Goal: Task Accomplishment & Management: Manage account settings

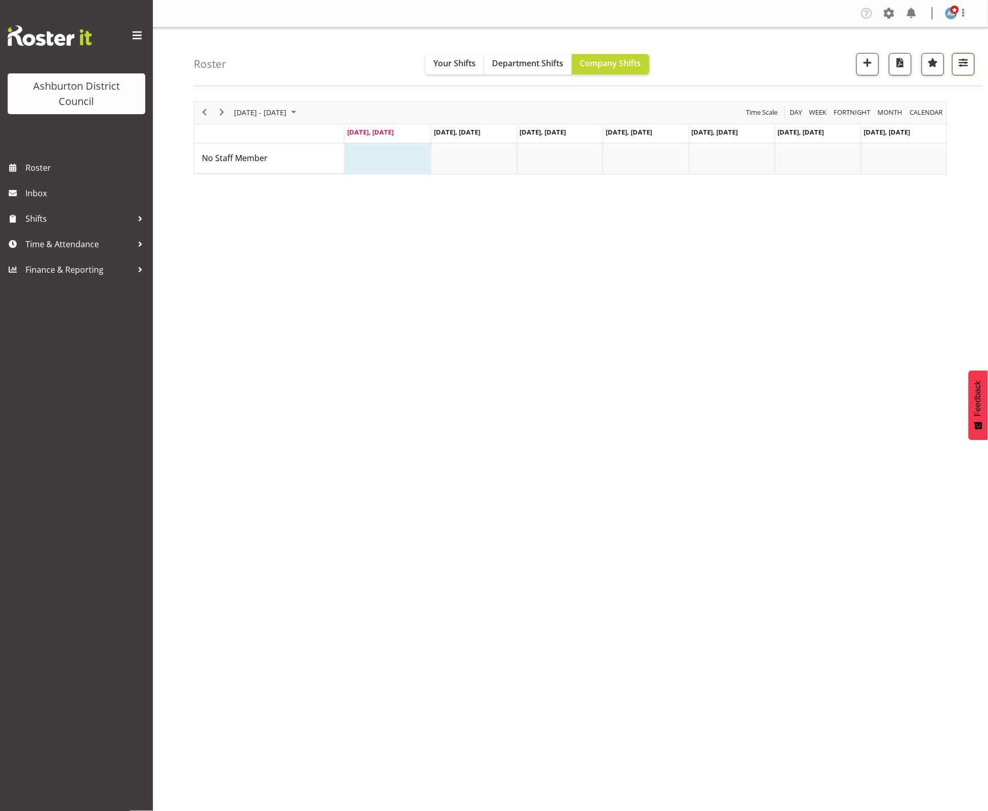
click at [973, 66] on button "button" at bounding box center [963, 64] width 22 height 22
click at [969, 64] on span "button" at bounding box center [963, 62] width 13 height 13
click at [945, 95] on button "2 Locations" at bounding box center [901, 96] width 129 height 22
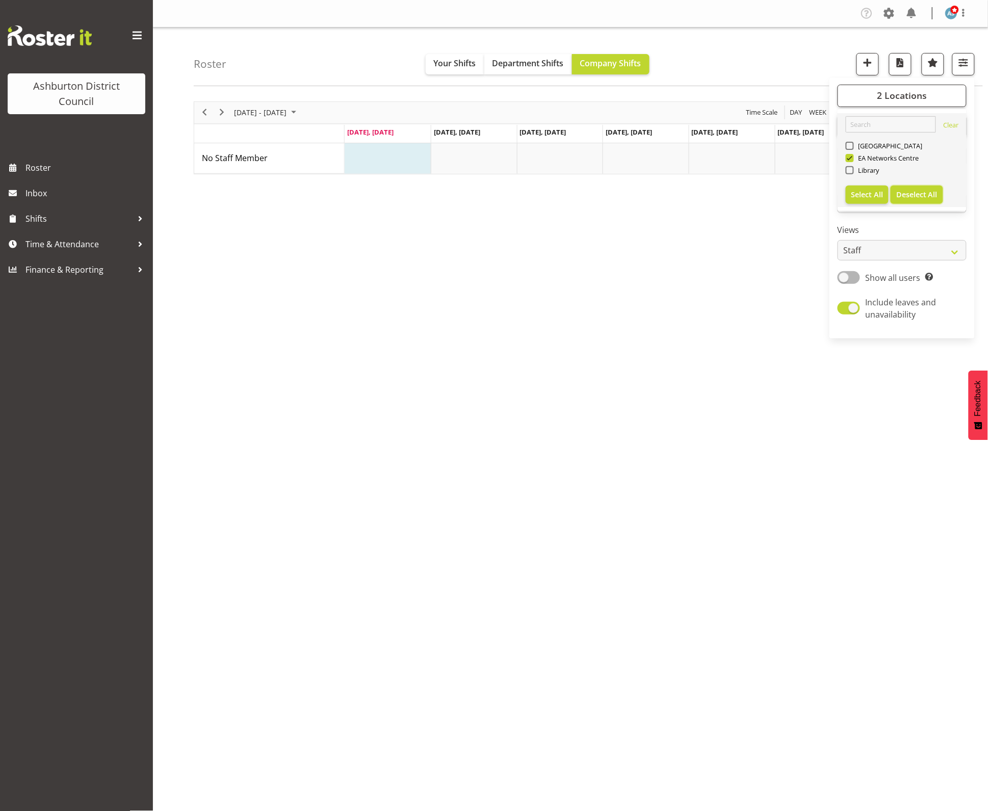
click at [928, 195] on span "Deselect All" at bounding box center [916, 195] width 41 height 10
checkbox input "false"
click at [865, 169] on span "Library" at bounding box center [866, 170] width 25 height 8
click at [852, 169] on input "Library" at bounding box center [849, 170] width 7 height 7
checkbox input "true"
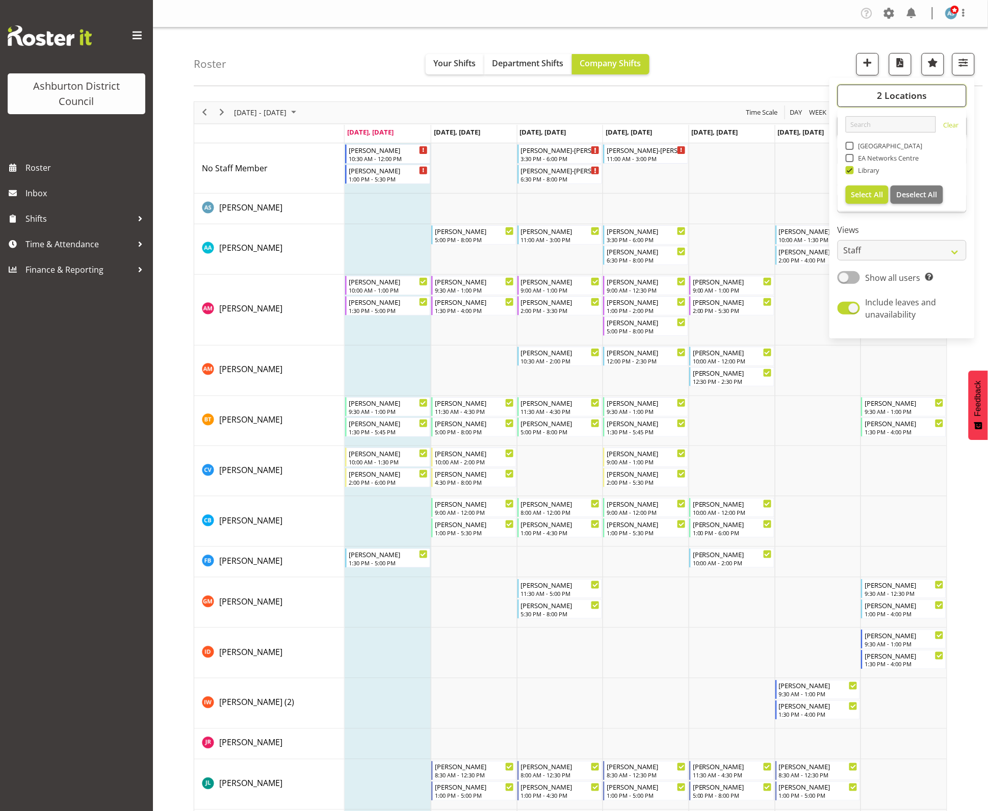
click at [898, 99] on span "2 Locations" at bounding box center [902, 95] width 50 height 12
click at [913, 123] on span "1 Departments" at bounding box center [901, 126] width 65 height 12
drag, startPoint x: 913, startPoint y: 123, endPoint x: 910, endPoint y: 102, distance: 20.6
click at [913, 122] on span "1 Departments" at bounding box center [901, 126] width 65 height 12
click at [909, 90] on span "2 Locations" at bounding box center [902, 95] width 50 height 12
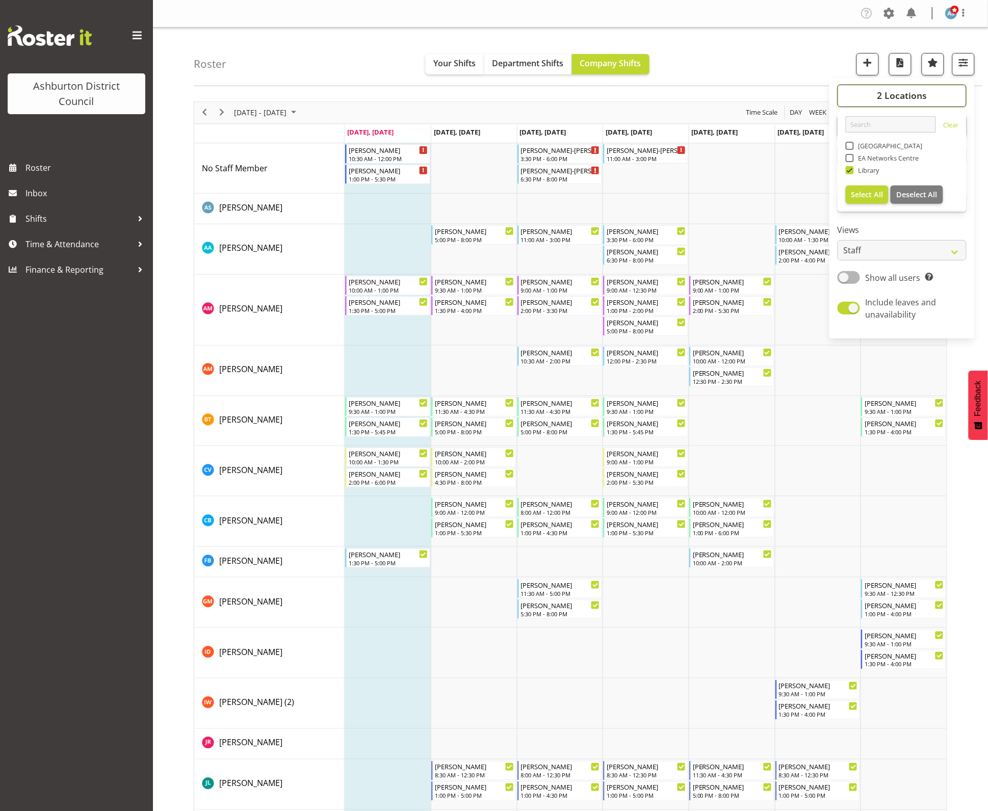
click at [905, 105] on button "2 Locations" at bounding box center [901, 96] width 129 height 22
click at [927, 130] on span "1 Departments" at bounding box center [901, 126] width 65 height 12
click at [921, 115] on div "2 Locations Clear Art Gallery & Museum EA Networks Centre Library Select All De…" at bounding box center [901, 208] width 145 height 253
click at [925, 123] on span "1 Departments" at bounding box center [901, 126] width 65 height 12
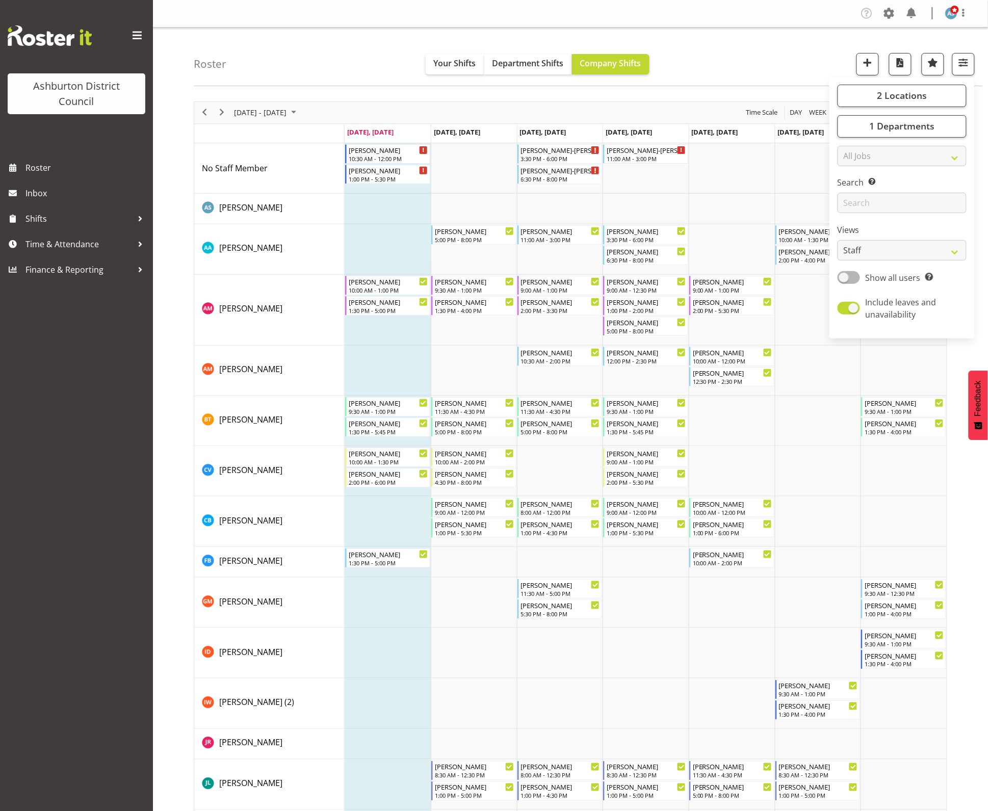
click at [751, 49] on div "Roster Your Shifts Department Shifts Company Shifts 2 Locations Clear Art Galle…" at bounding box center [588, 57] width 789 height 59
click at [207, 109] on span "Previous" at bounding box center [204, 112] width 12 height 13
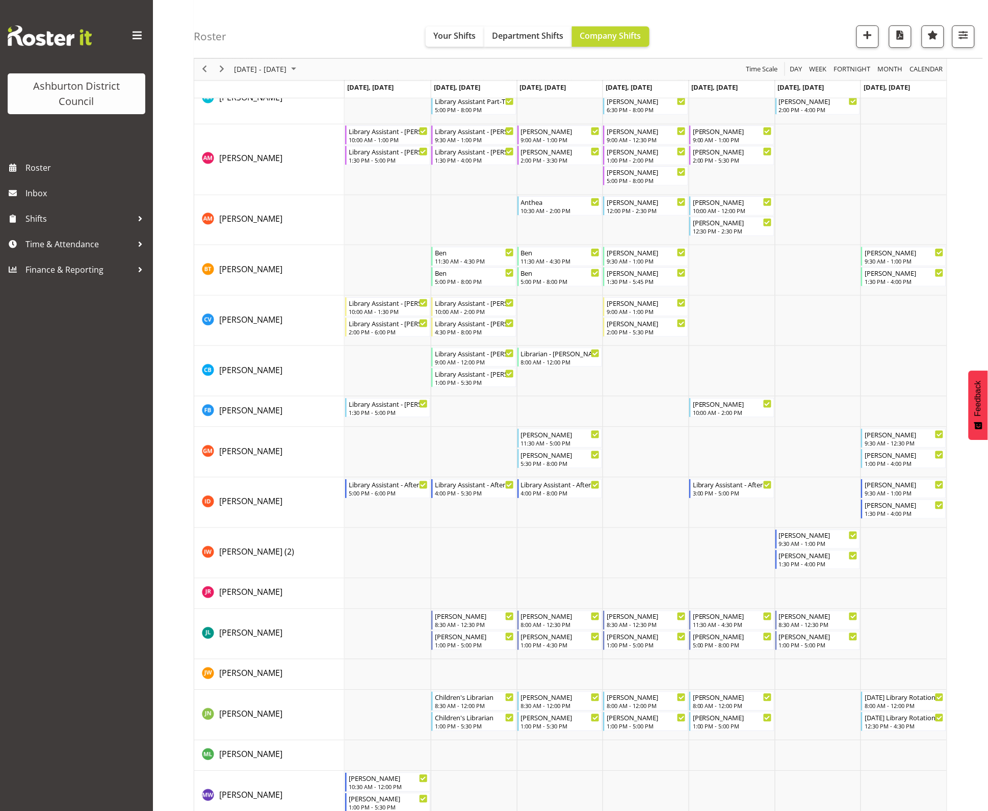
scroll to position [255, 0]
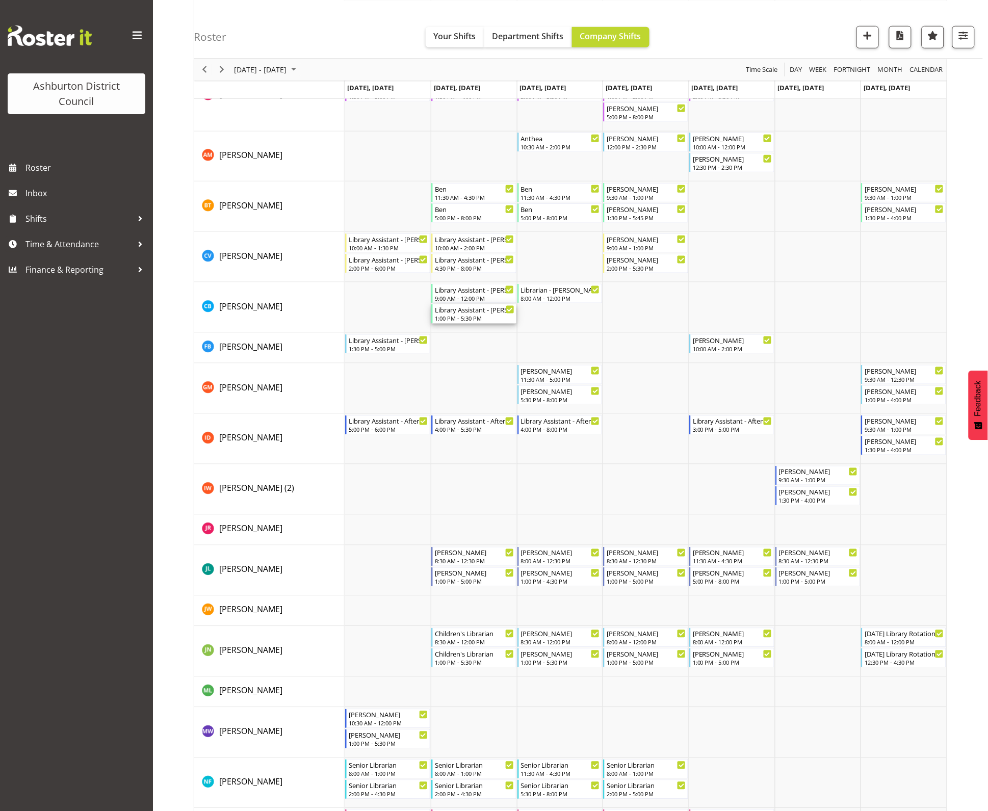
click at [478, 317] on div "1:00 PM - 5:30 PM" at bounding box center [475, 318] width 80 height 8
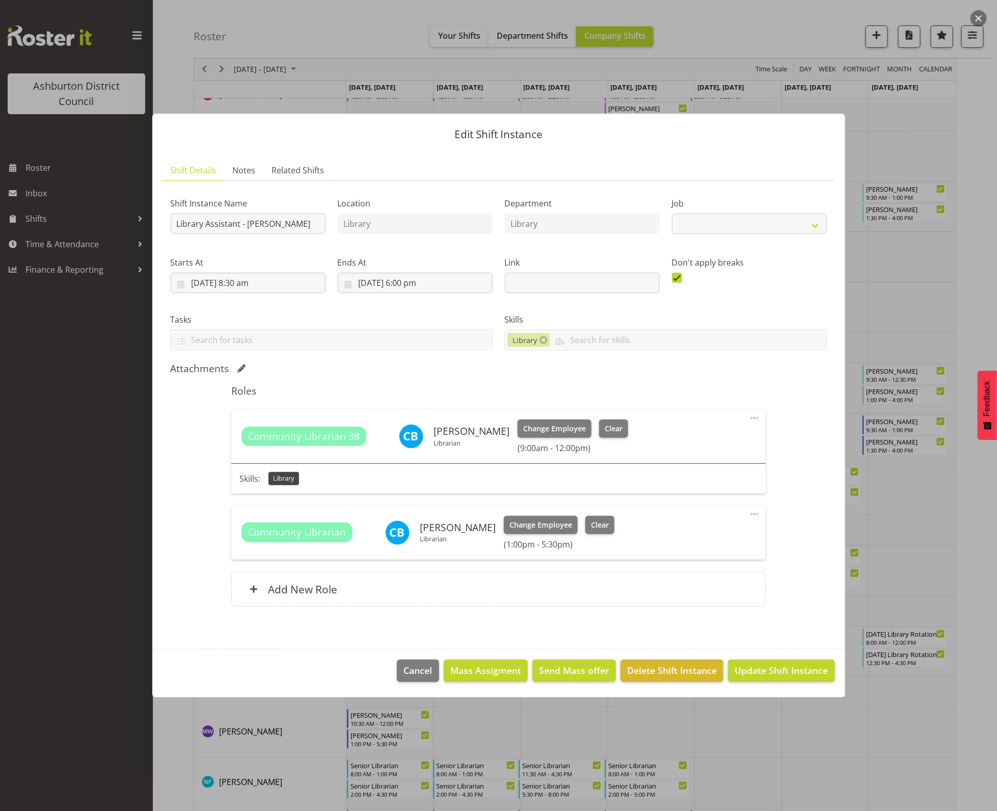
select select "6995"
click at [291, 164] on span "Related Shifts" at bounding box center [298, 170] width 52 height 12
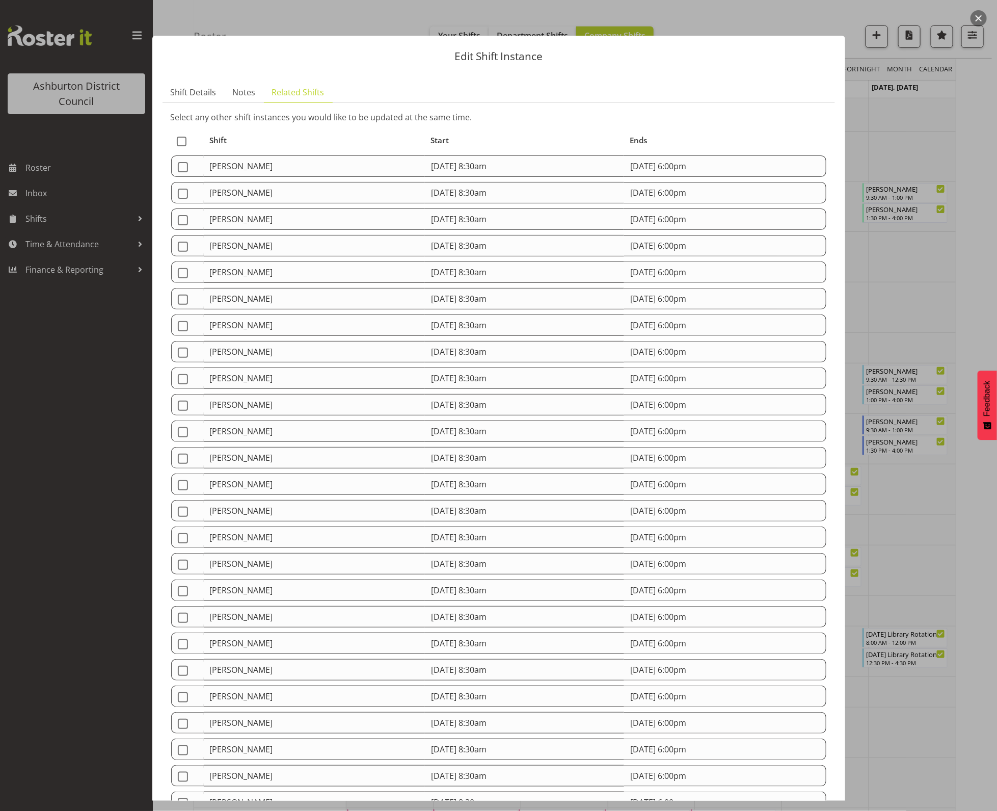
click at [982, 20] on button "button" at bounding box center [979, 18] width 16 height 16
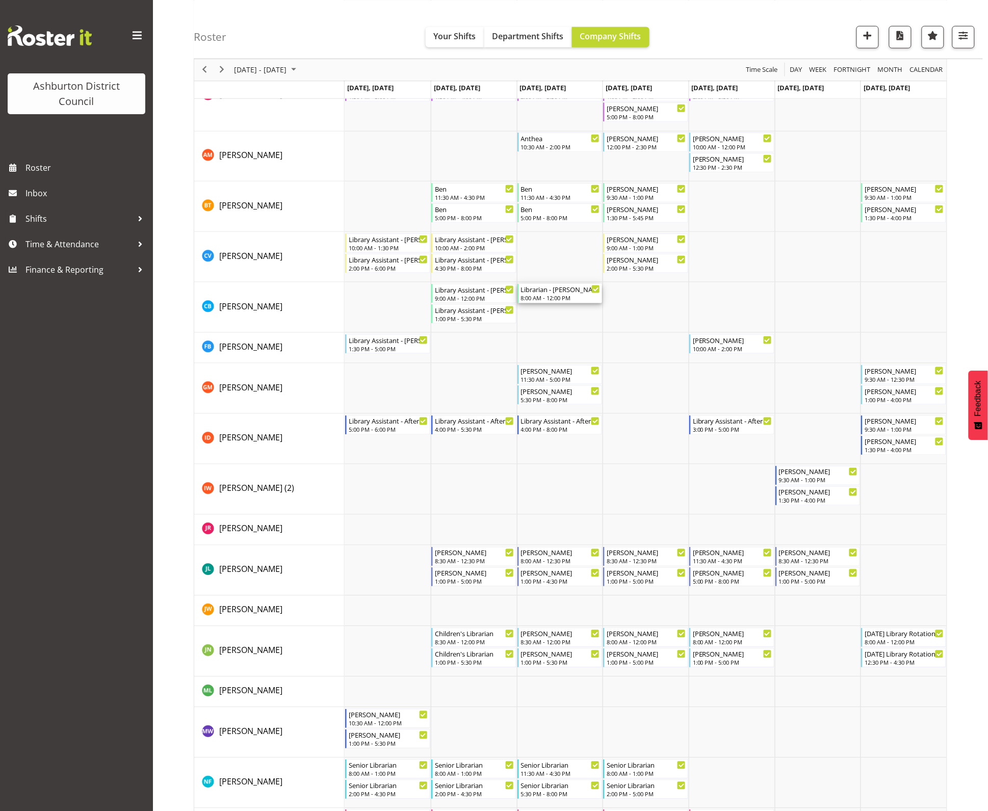
click at [580, 296] on div "8:00 AM - 12:00 PM" at bounding box center [561, 298] width 80 height 8
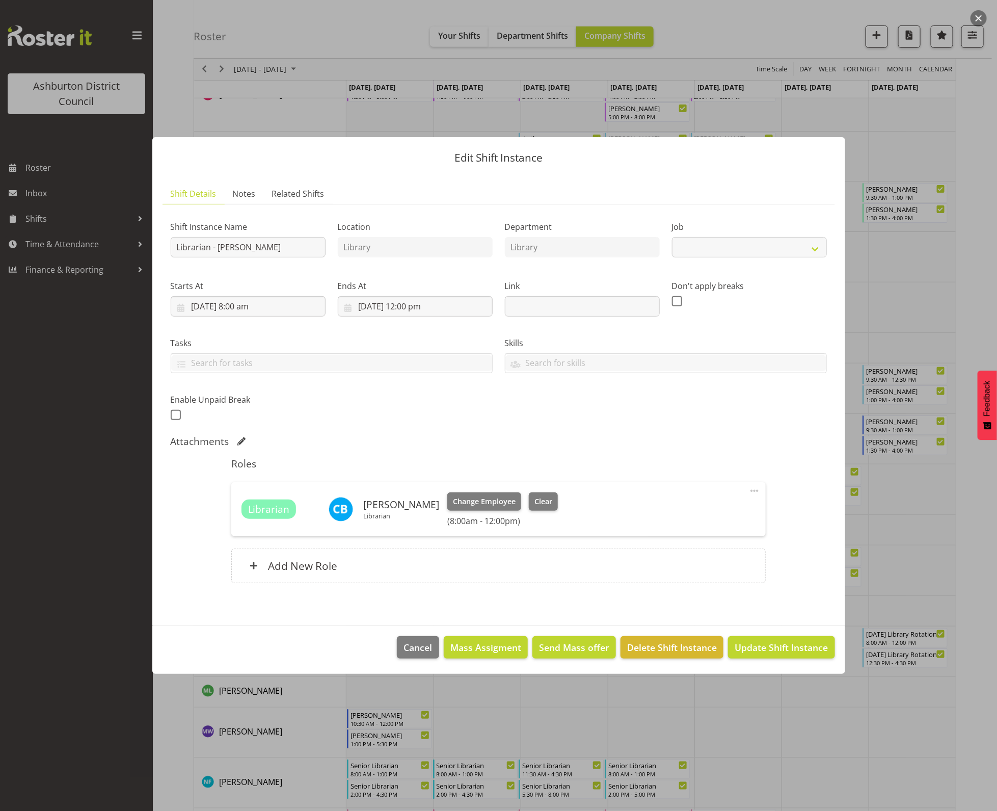
select select "6995"
click at [413, 648] on span "Cancel" at bounding box center [418, 647] width 29 height 13
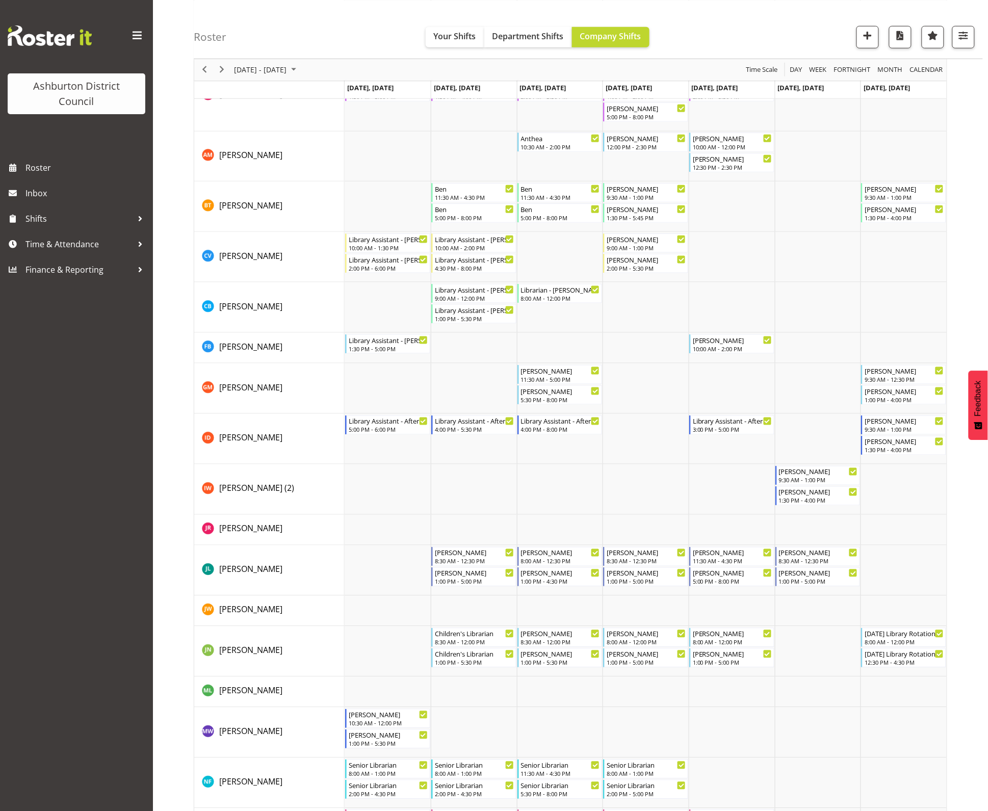
click at [25, 551] on div "Ashburton District Council Roster Inbox Shifts Time & Attendance Finance & Repo…" at bounding box center [76, 405] width 153 height 811
click at [55, 228] on link "Shifts" at bounding box center [76, 218] width 153 height 25
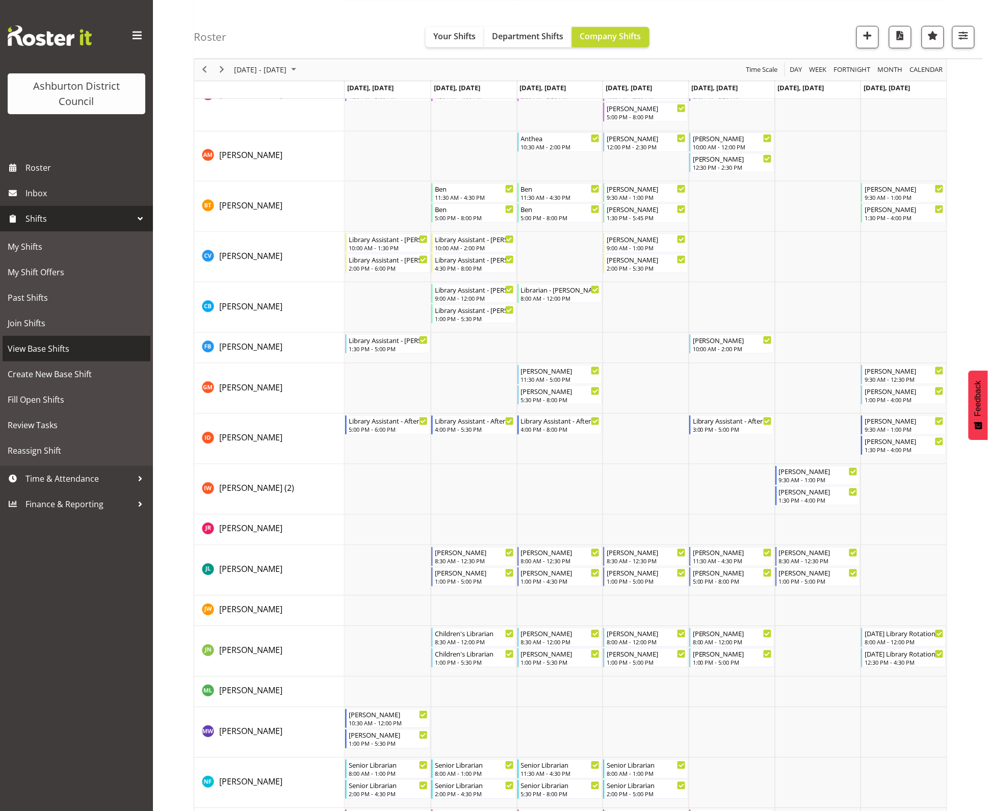
click at [69, 355] on span "View Base Shifts" at bounding box center [77, 348] width 138 height 15
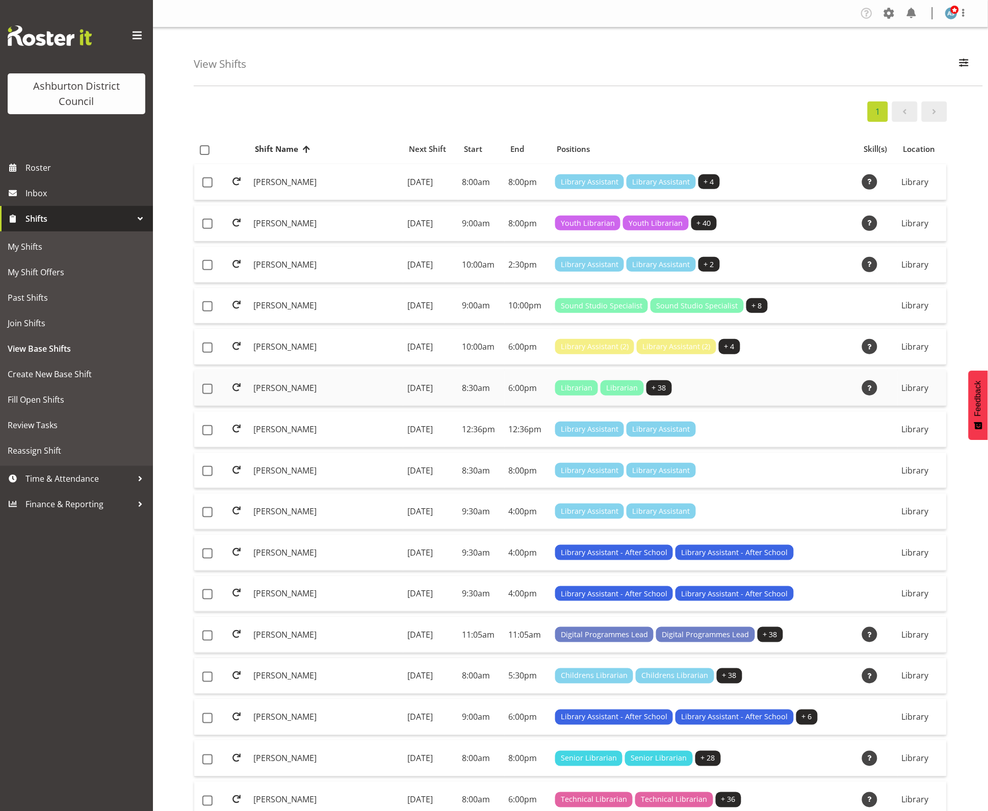
click at [450, 382] on td "Monday, 4th Aug 2025" at bounding box center [430, 388] width 55 height 36
click at [403, 395] on td "Monday, 4th Aug 2025" at bounding box center [430, 388] width 55 height 36
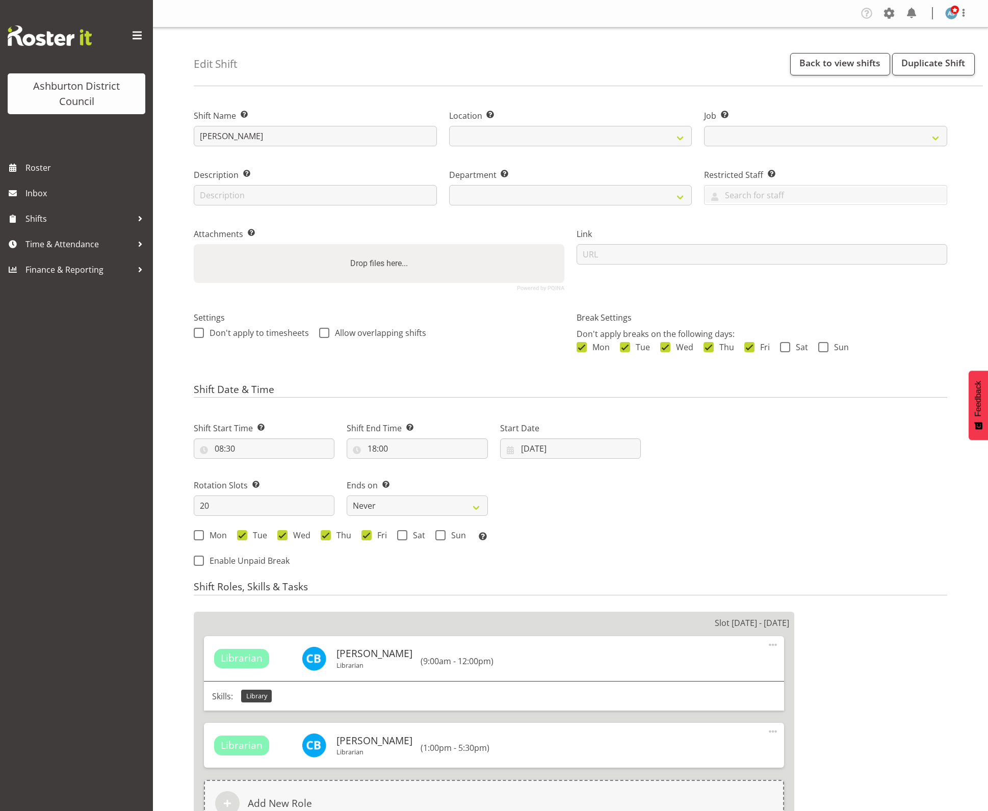
select select
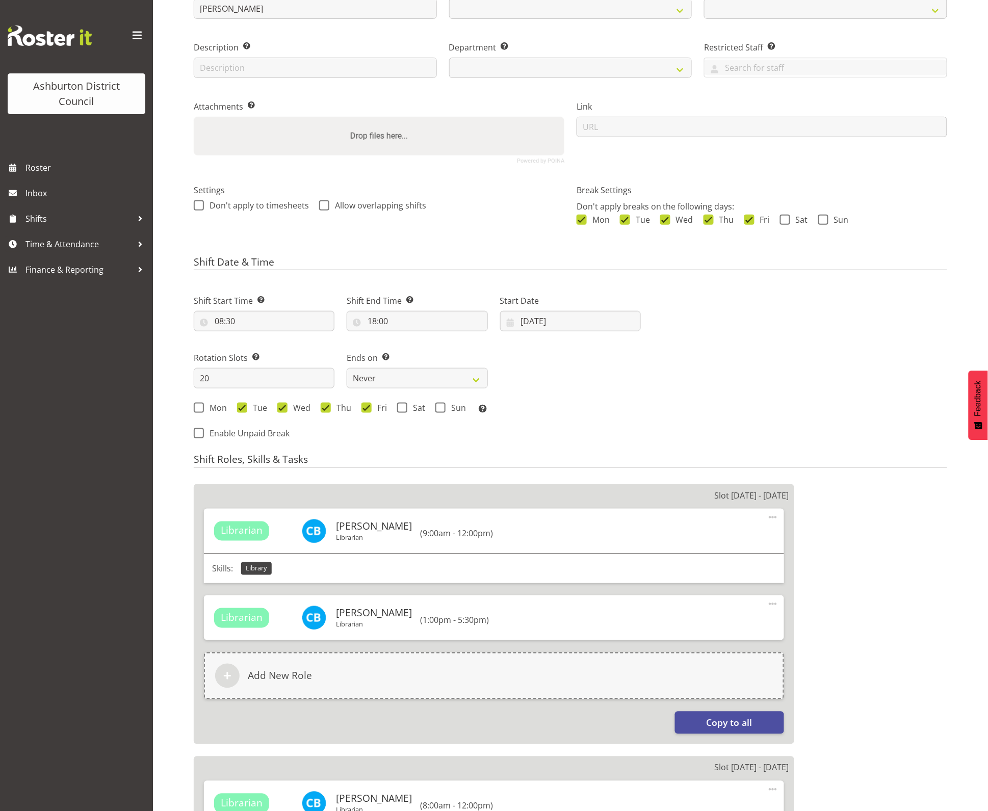
select select
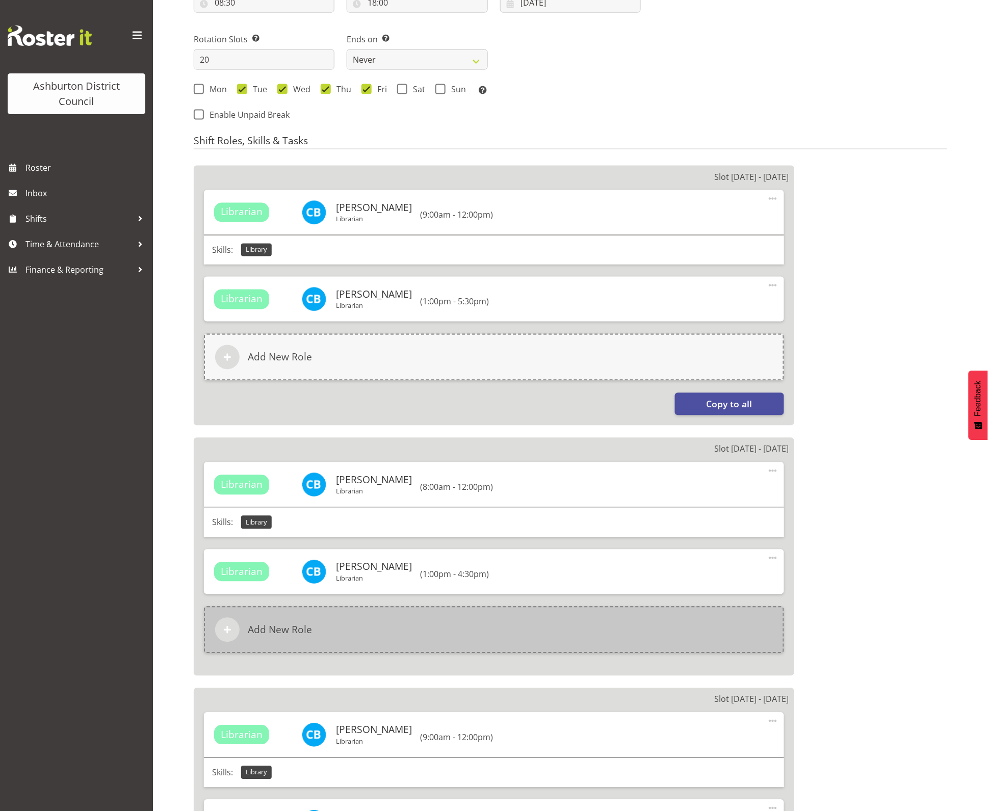
select select
select select "6995"
select select
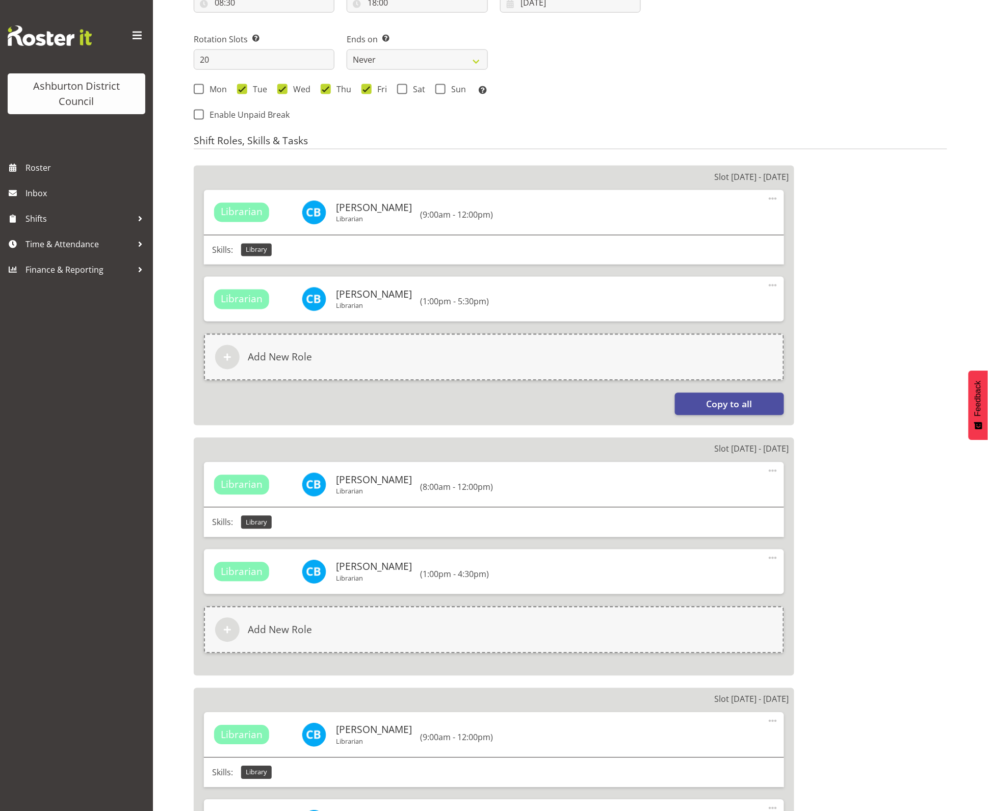
select select
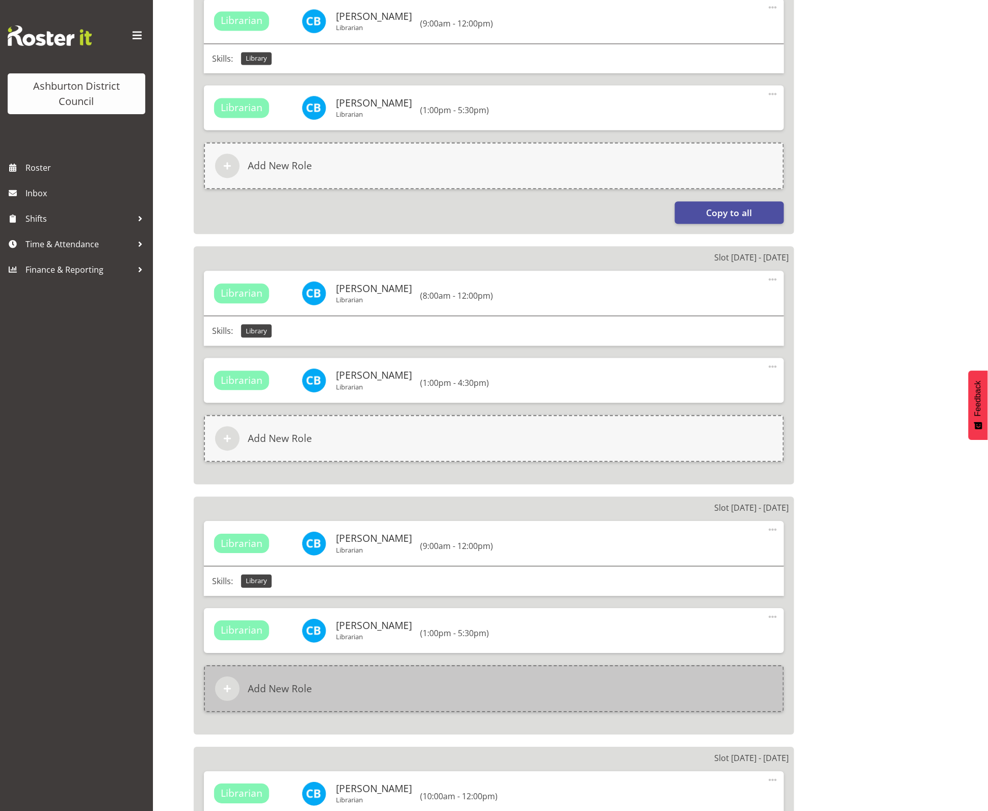
select select
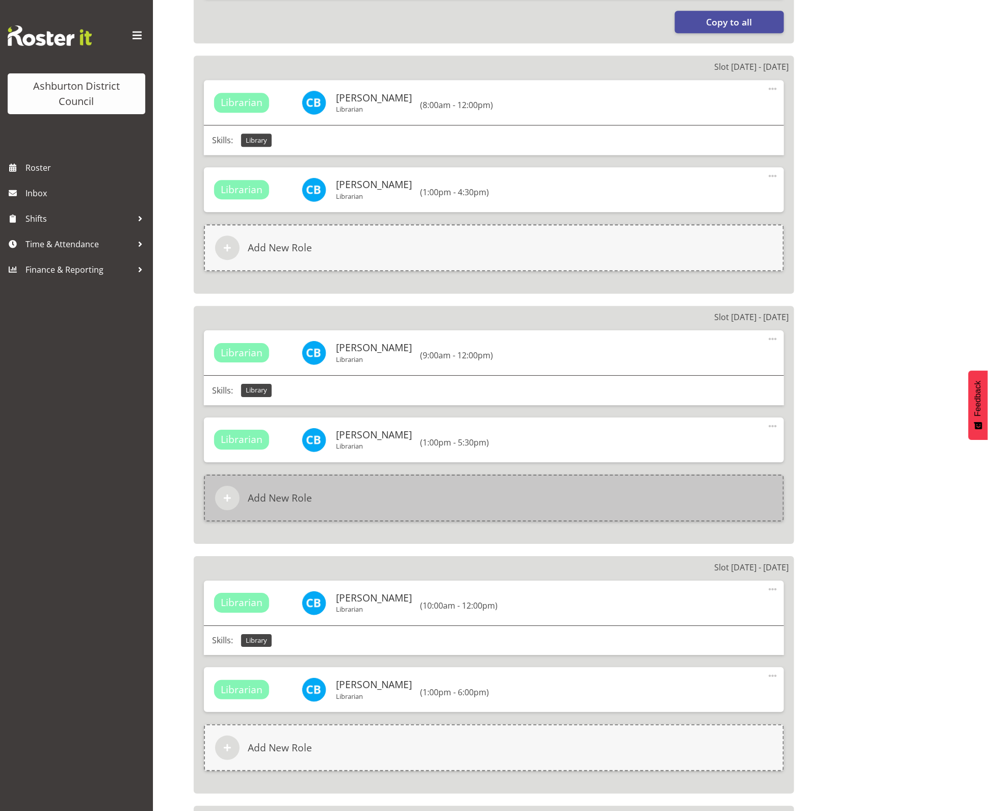
select select "1180"
select select "824"
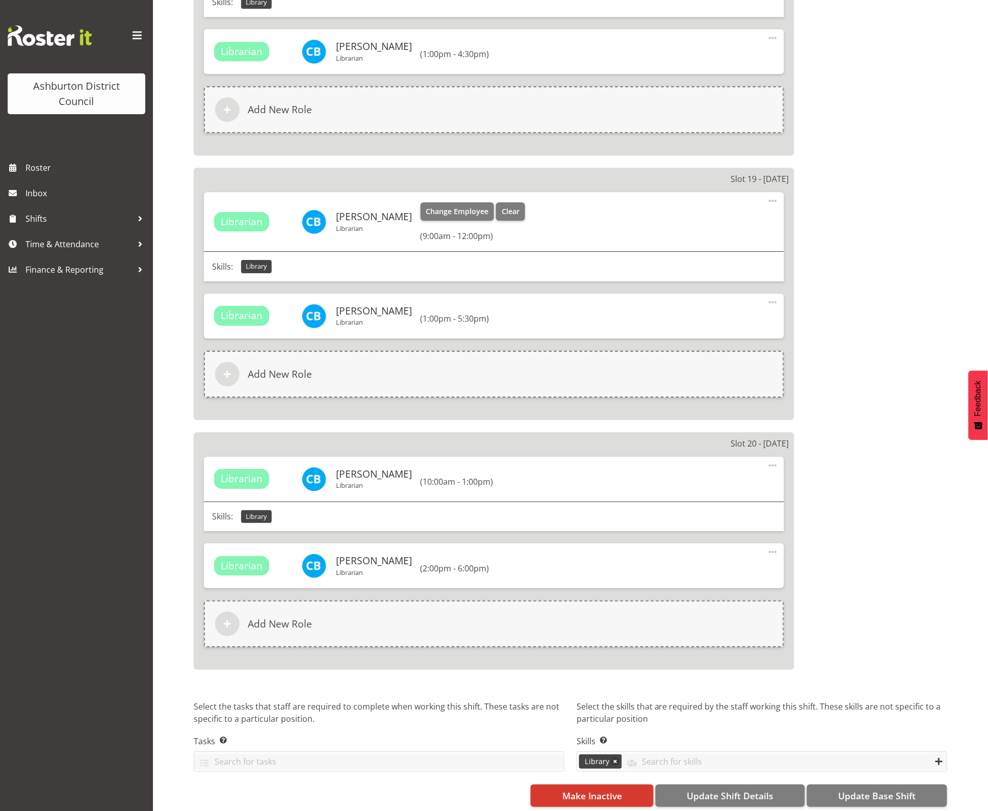
scroll to position [4922, 0]
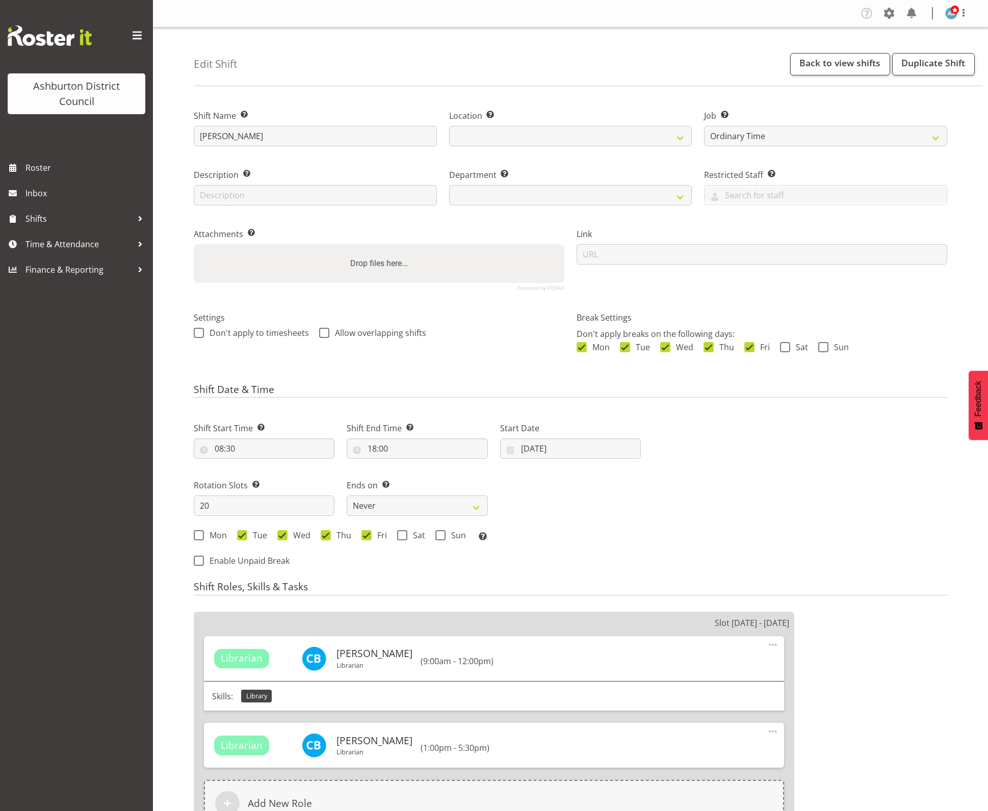
select select "6995"
select select
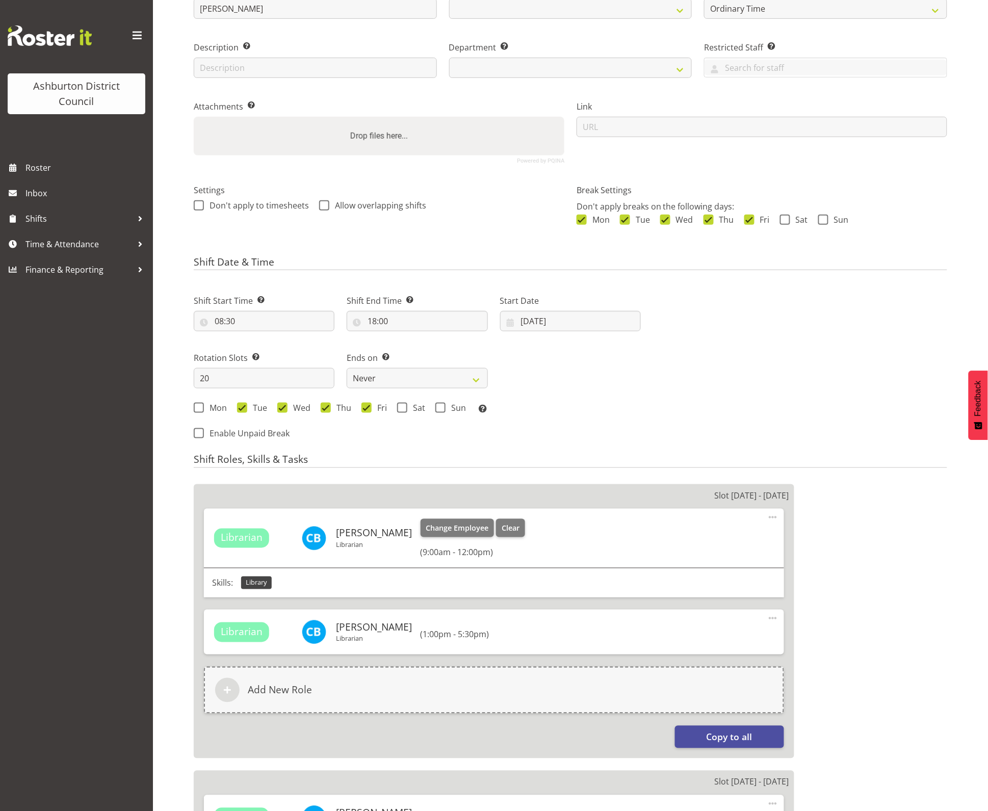
scroll to position [255, 0]
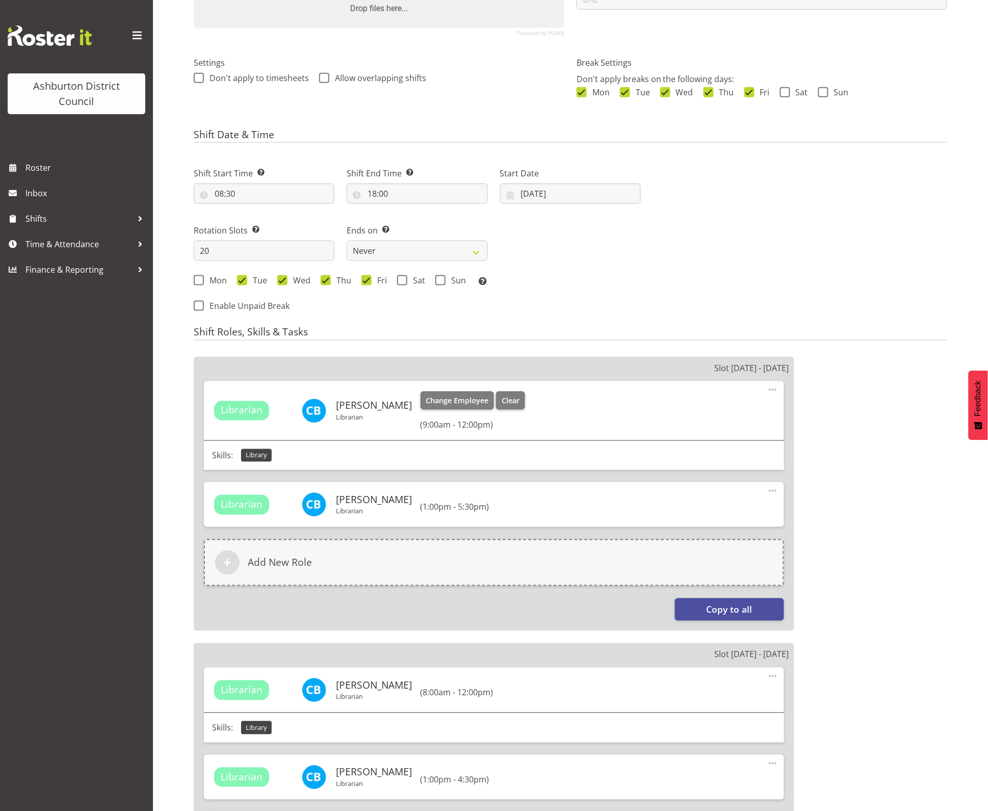
select select
select select "1180"
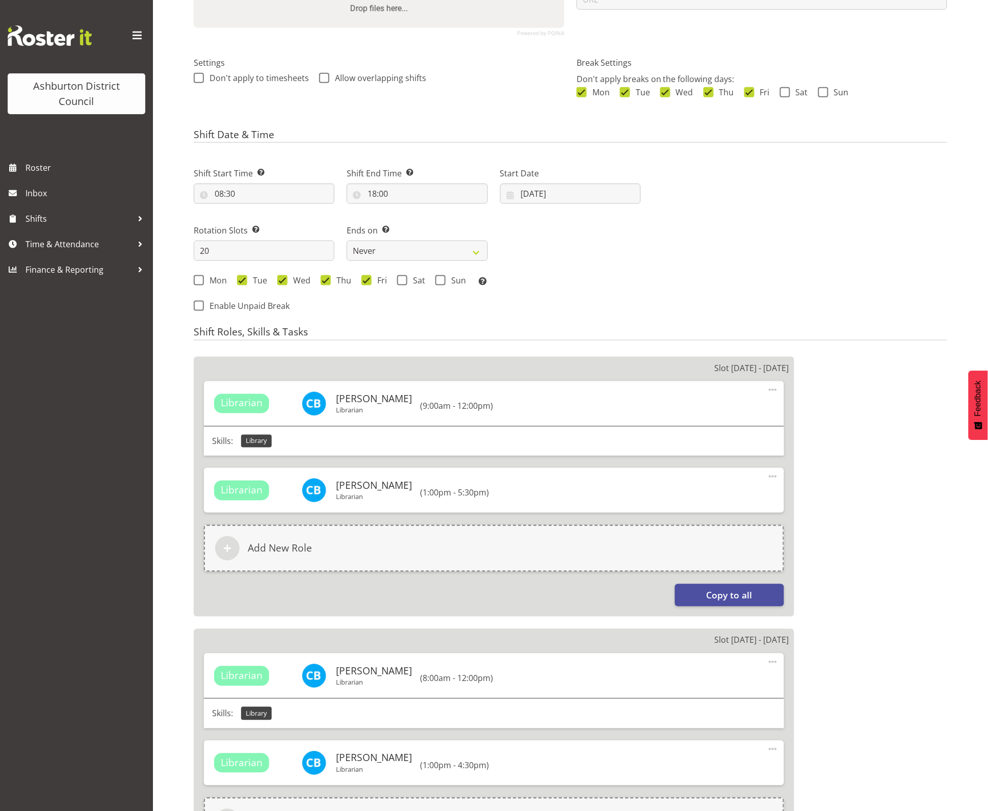
select select "824"
click at [878, 281] on div "Next Shifts" at bounding box center [800, 236] width 306 height 167
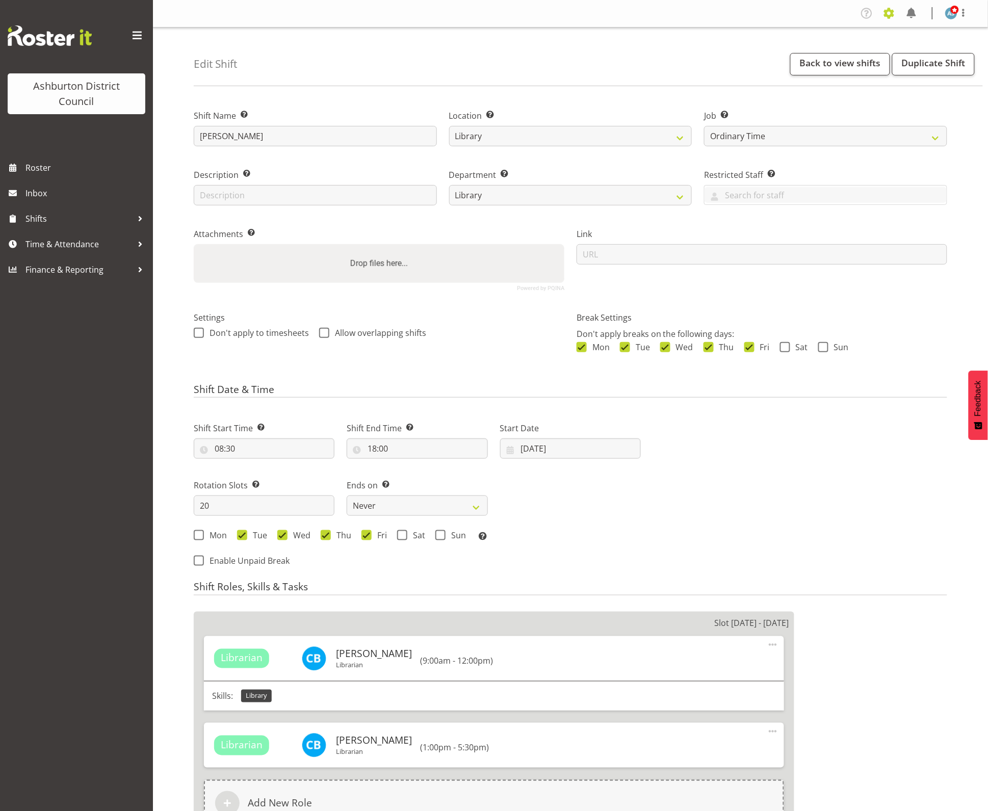
click at [886, 14] on span at bounding box center [889, 13] width 16 height 16
click at [806, 113] on link "Employees" at bounding box center [826, 110] width 141 height 18
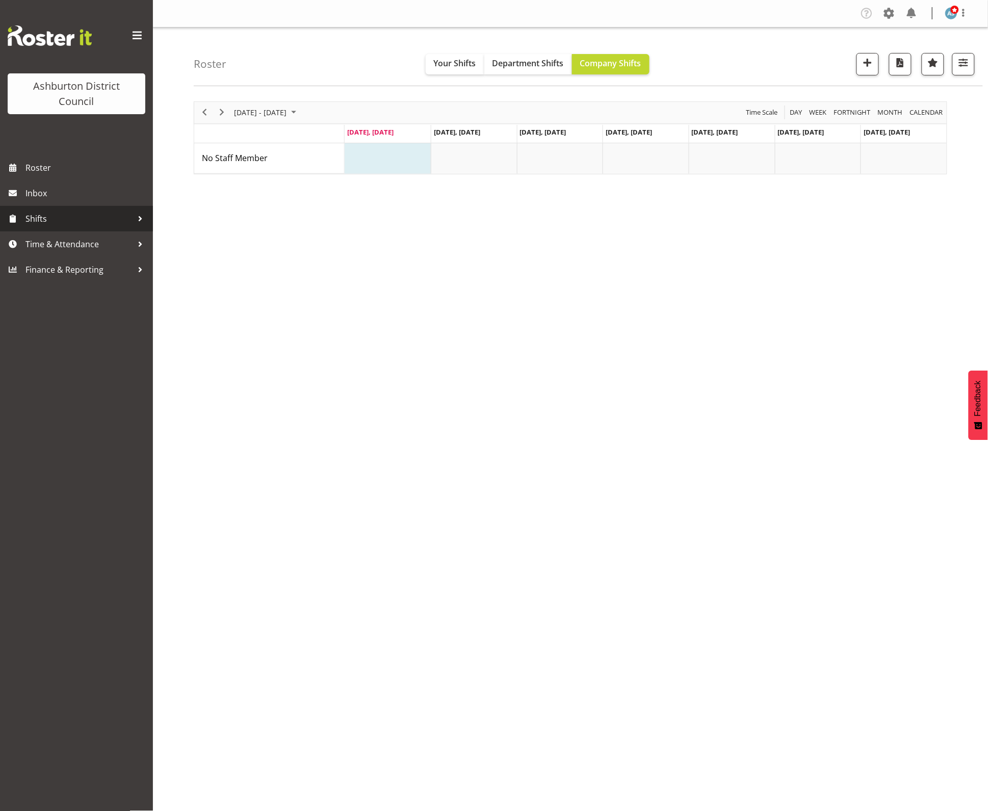
click at [56, 218] on span "Shifts" at bounding box center [78, 218] width 107 height 15
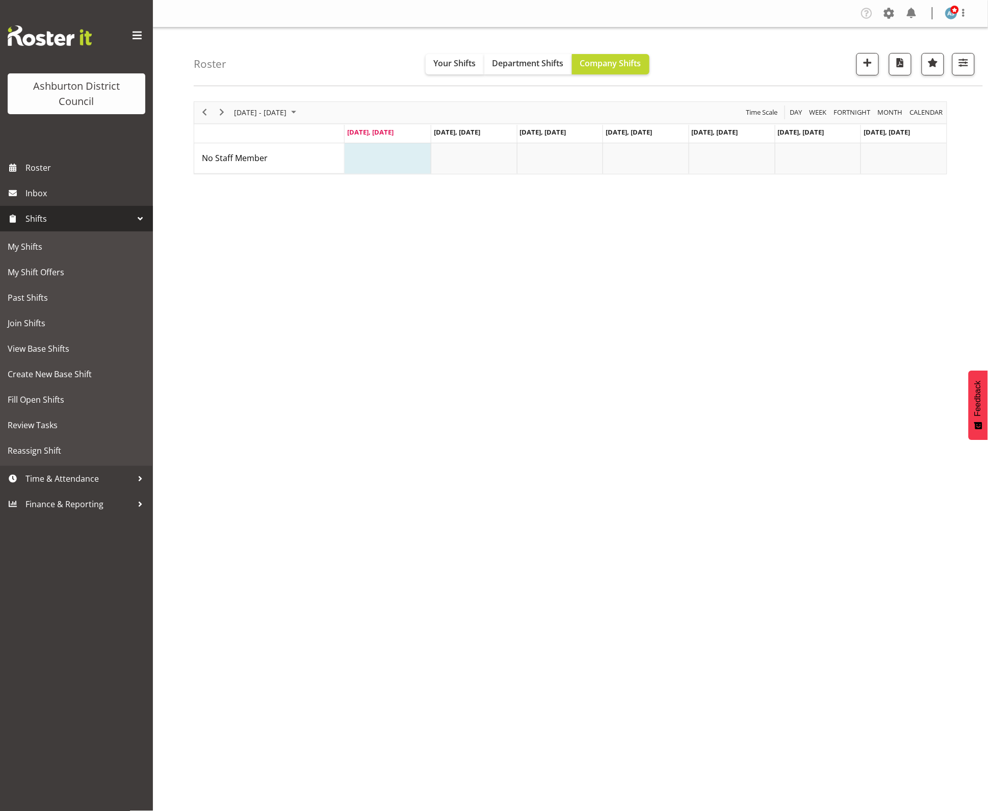
click at [336, 59] on div "Roster Your Shifts Department Shifts Company Shifts 2 Locations [GEOGRAPHIC_DAT…" at bounding box center [588, 57] width 789 height 59
click at [969, 64] on span "button" at bounding box center [963, 62] width 13 height 13
click at [926, 103] on button "2 Locations" at bounding box center [901, 96] width 129 height 22
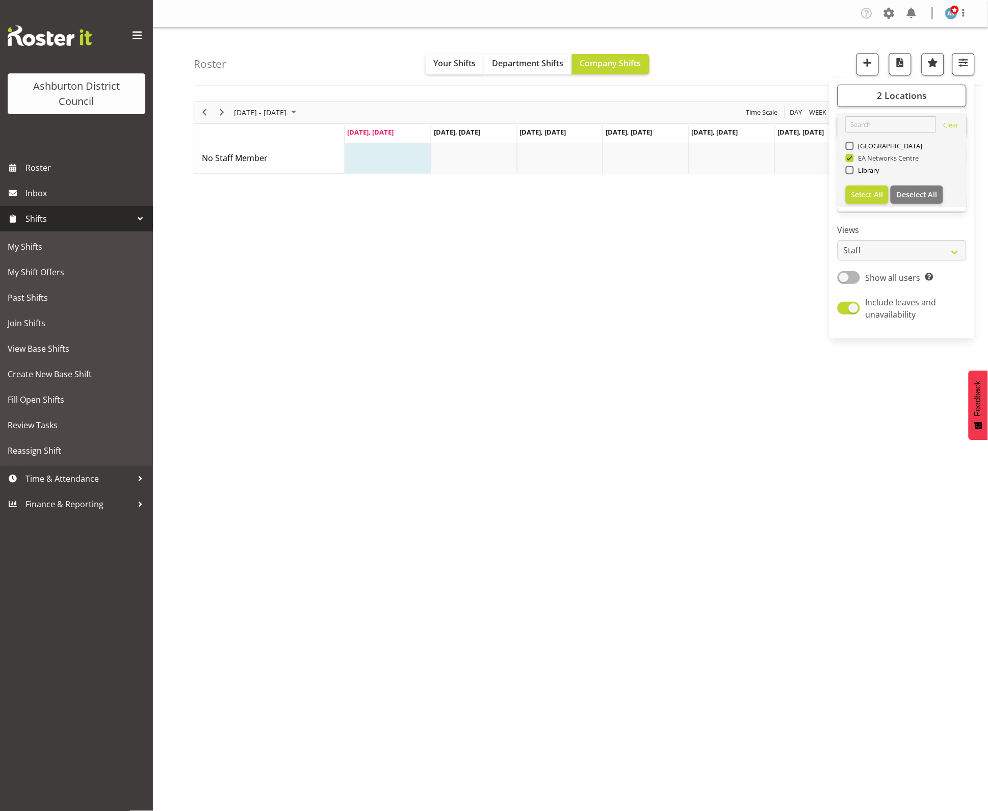
click at [887, 158] on span "EA Networks Centre" at bounding box center [886, 158] width 65 height 8
click at [852, 158] on input "EA Networks Centre" at bounding box center [849, 157] width 7 height 7
checkbox input "false"
click at [854, 171] on span "Library" at bounding box center [866, 170] width 25 height 8
click at [852, 171] on input "Library" at bounding box center [849, 170] width 7 height 7
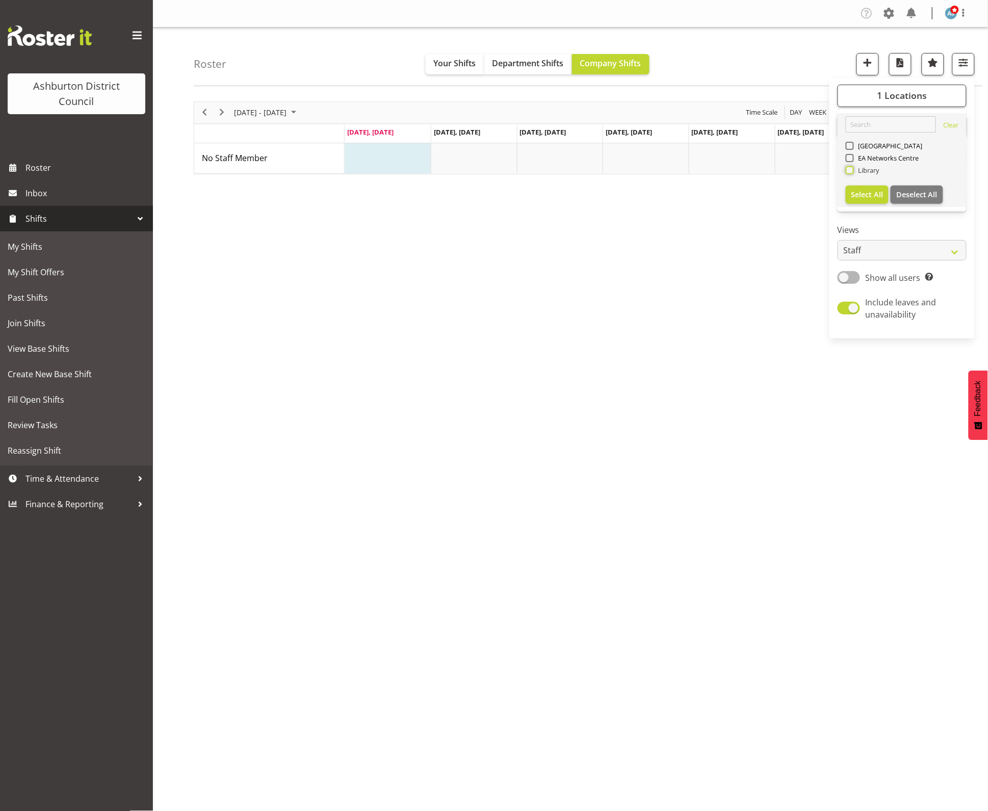
checkbox input "true"
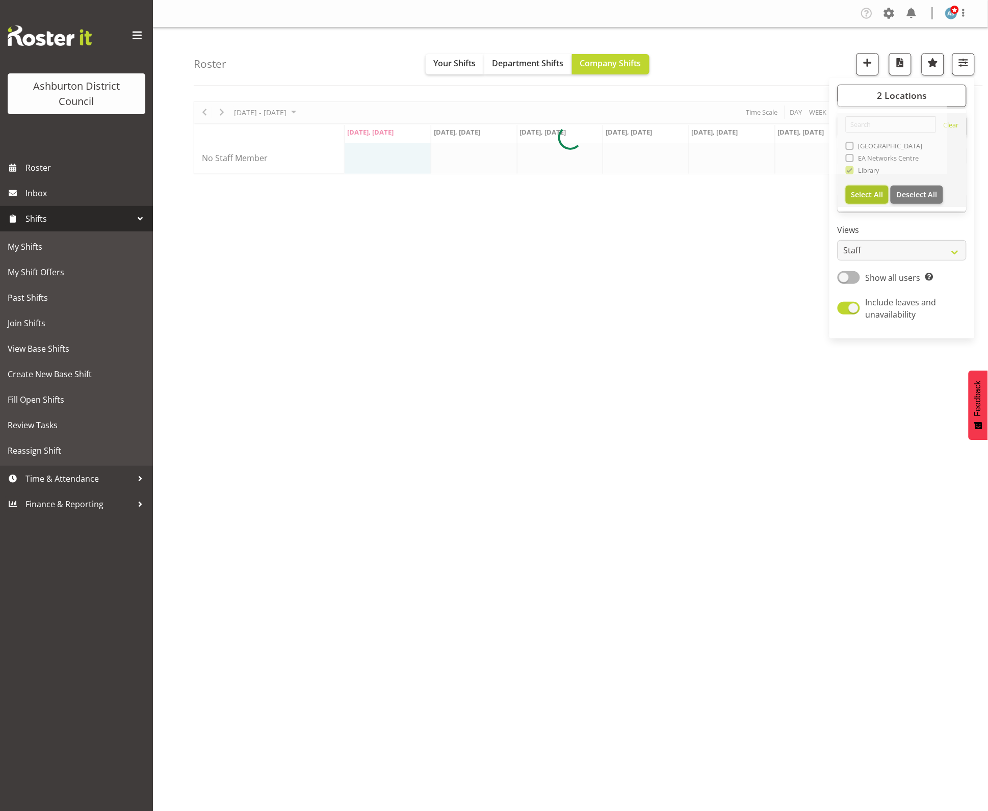
click at [872, 196] on div "Roster Your Shifts Department Shifts Company Shifts 2 Locations Clear Art Galle…" at bounding box center [570, 265] width 835 height 474
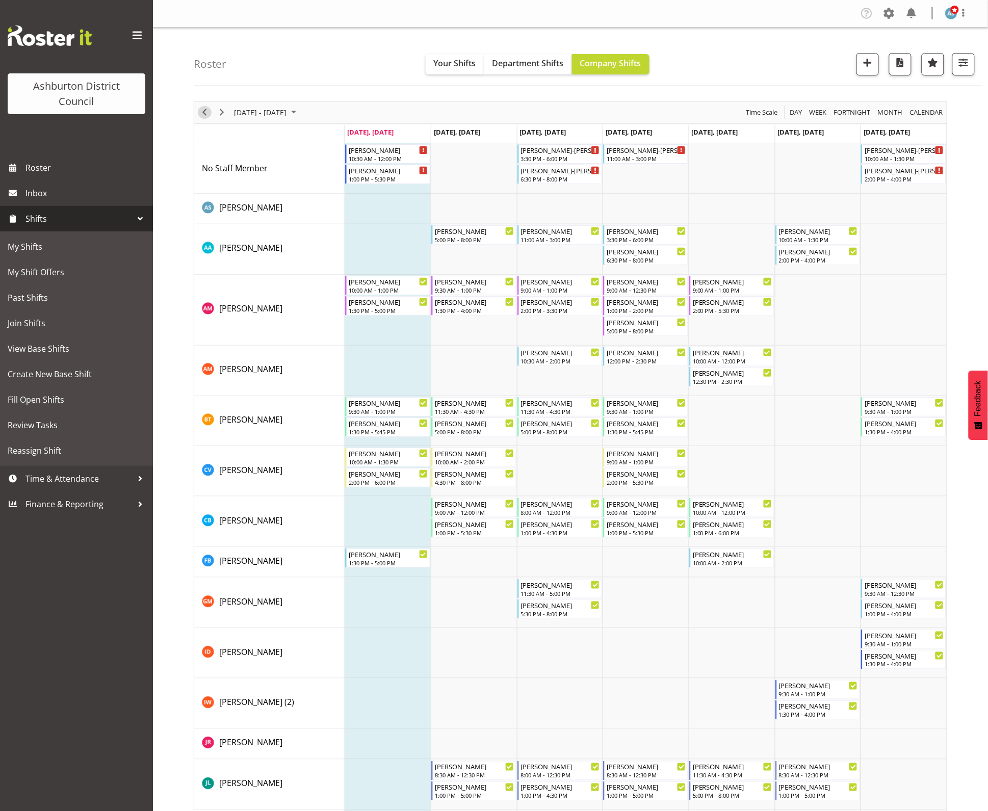
click at [209, 113] on span "Previous" at bounding box center [204, 112] width 12 height 13
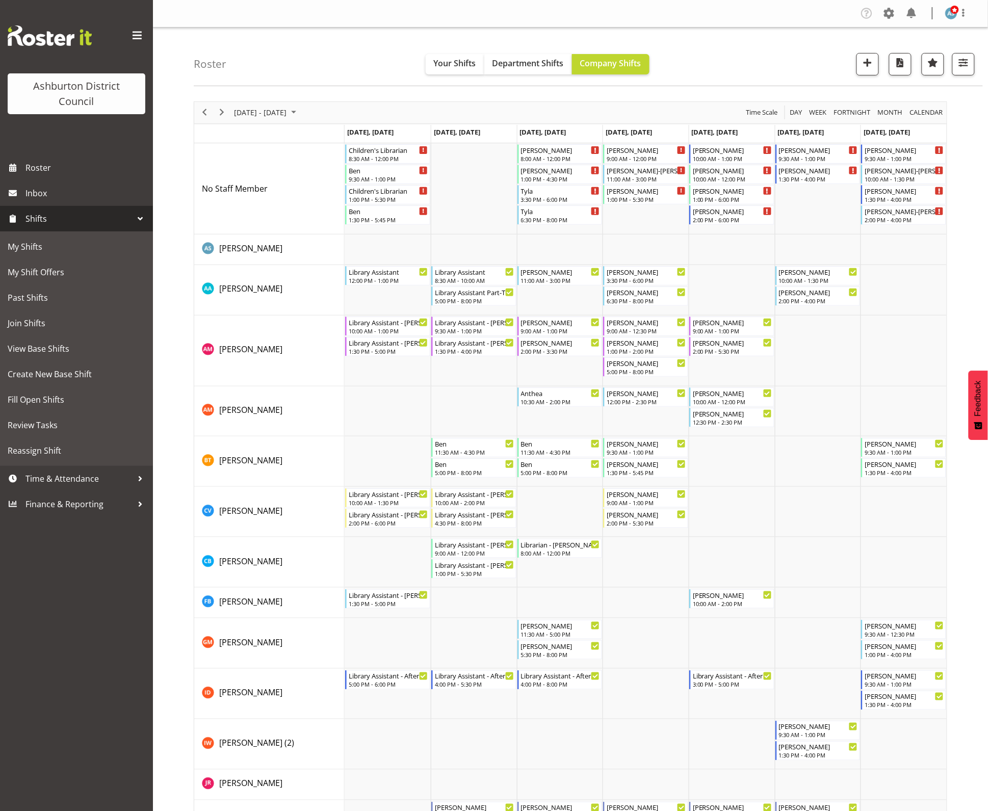
scroll to position [127, 0]
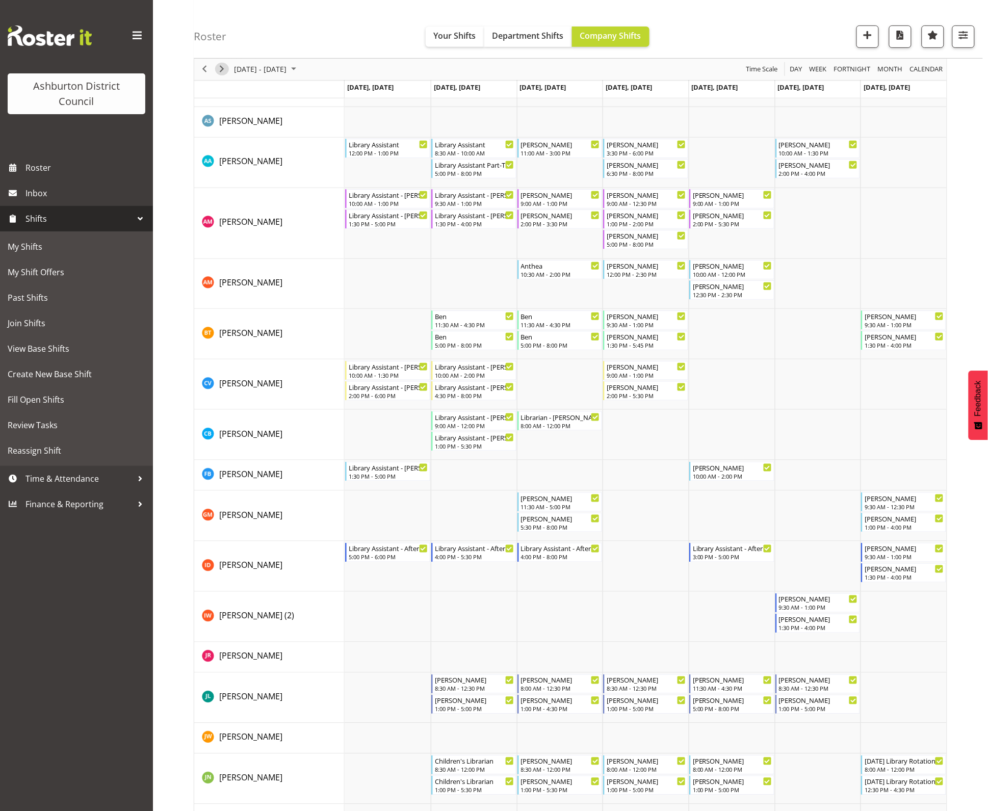
click at [218, 71] on span "Next" at bounding box center [222, 69] width 12 height 13
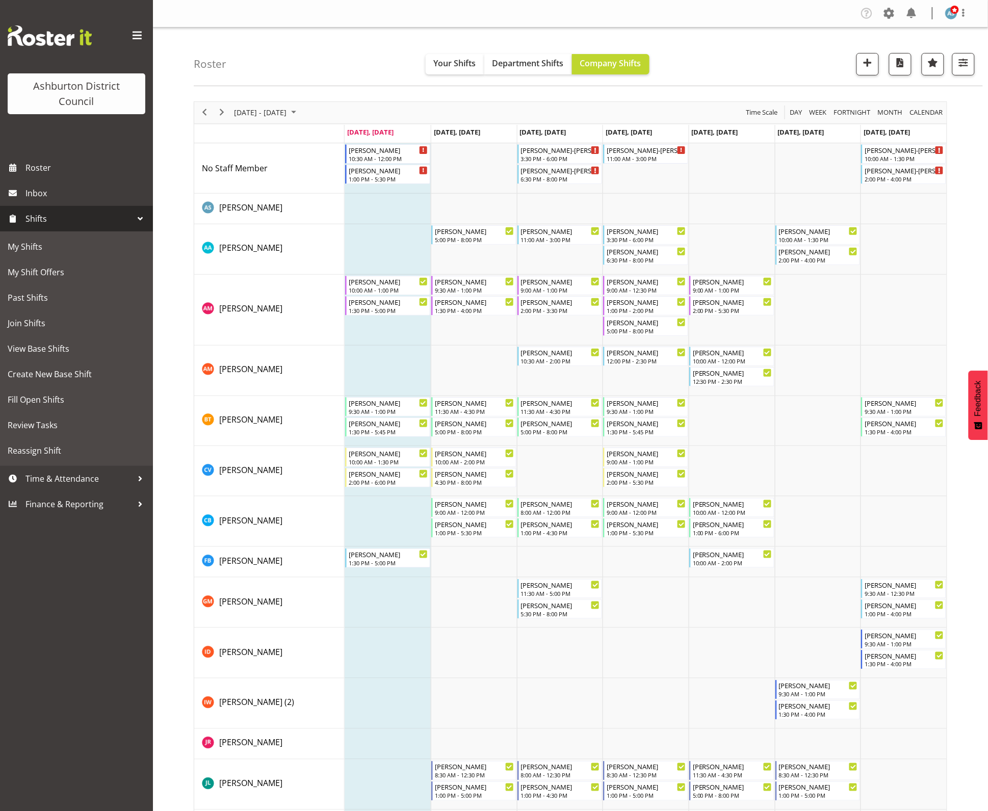
click at [228, 115] on div "August 18 - 24, 2025" at bounding box center [248, 112] width 108 height 21
click at [224, 115] on span "Next" at bounding box center [222, 112] width 12 height 13
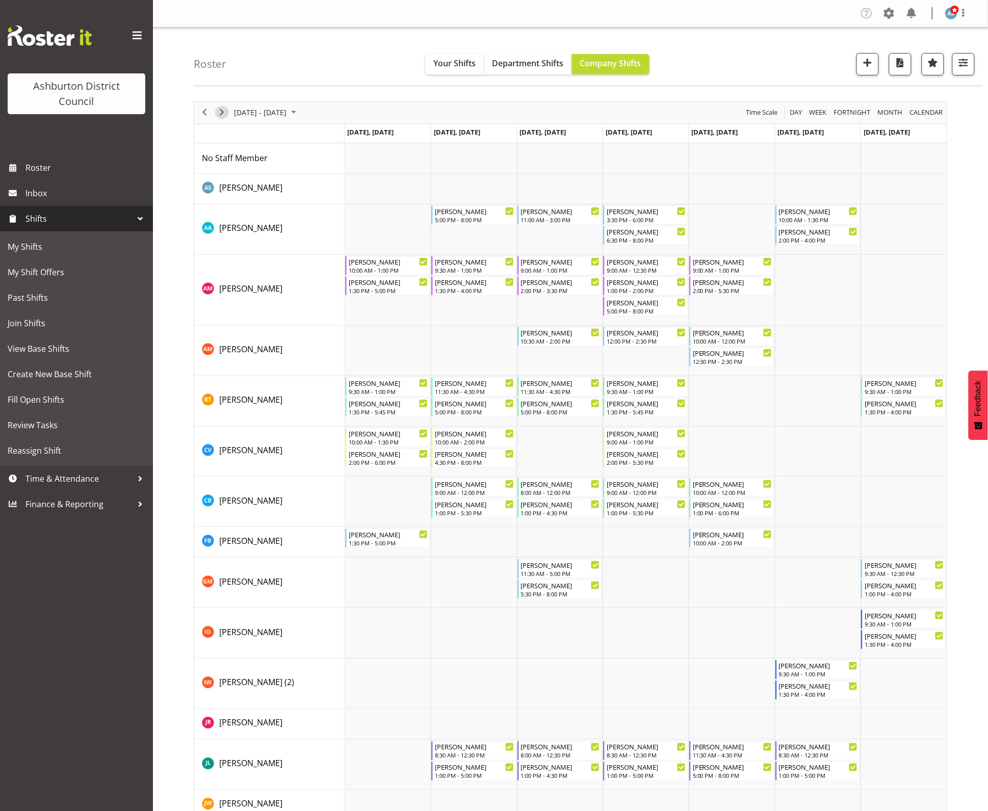
click at [223, 115] on span "Next" at bounding box center [222, 112] width 12 height 13
click at [474, 488] on div "Celeste Bennett 9:00 AM - 12:00 PM" at bounding box center [475, 487] width 80 height 19
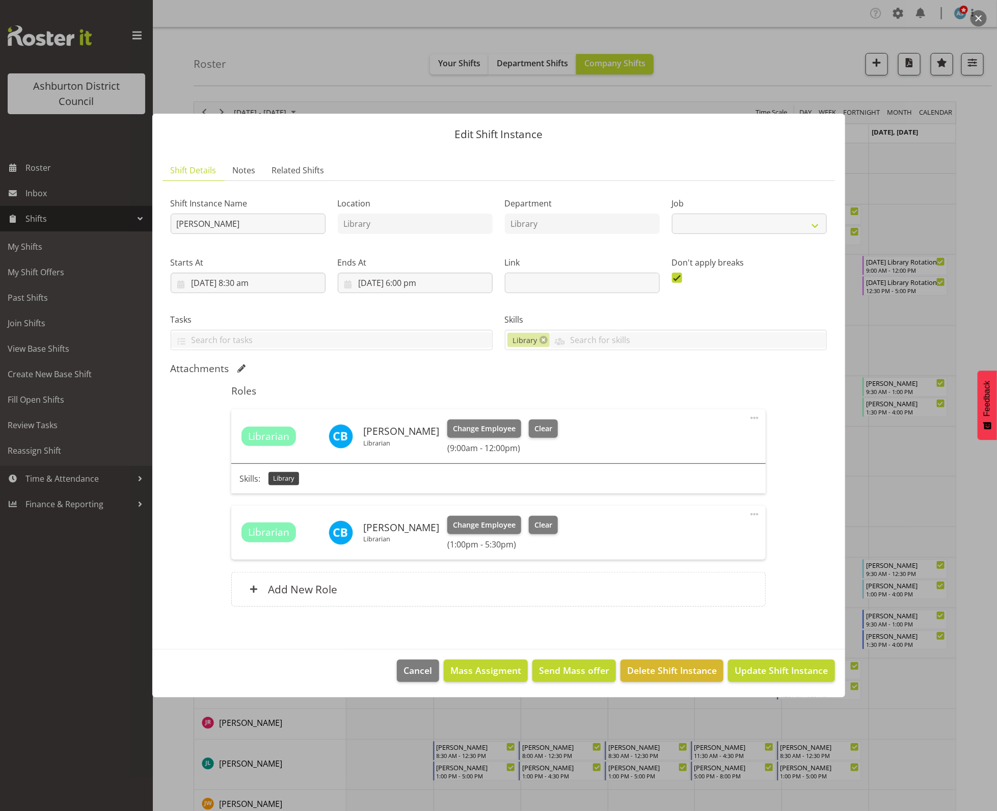
select select "6995"
click at [418, 672] on span "Cancel" at bounding box center [418, 670] width 29 height 13
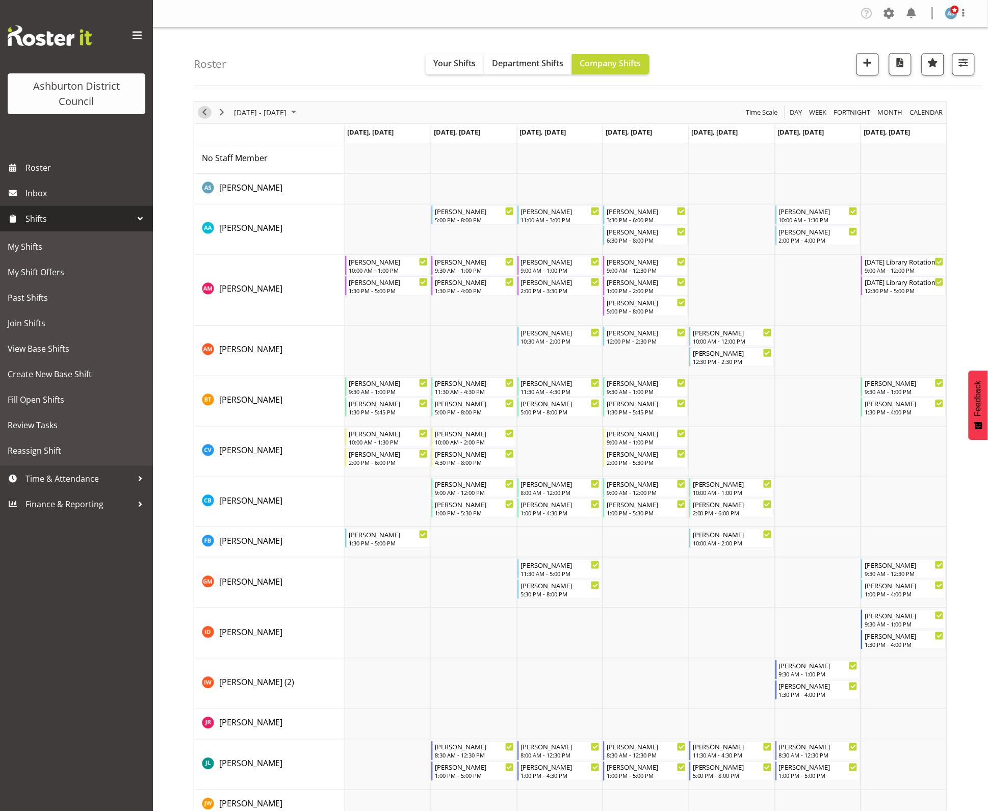
click at [204, 112] on span "Previous" at bounding box center [204, 112] width 12 height 13
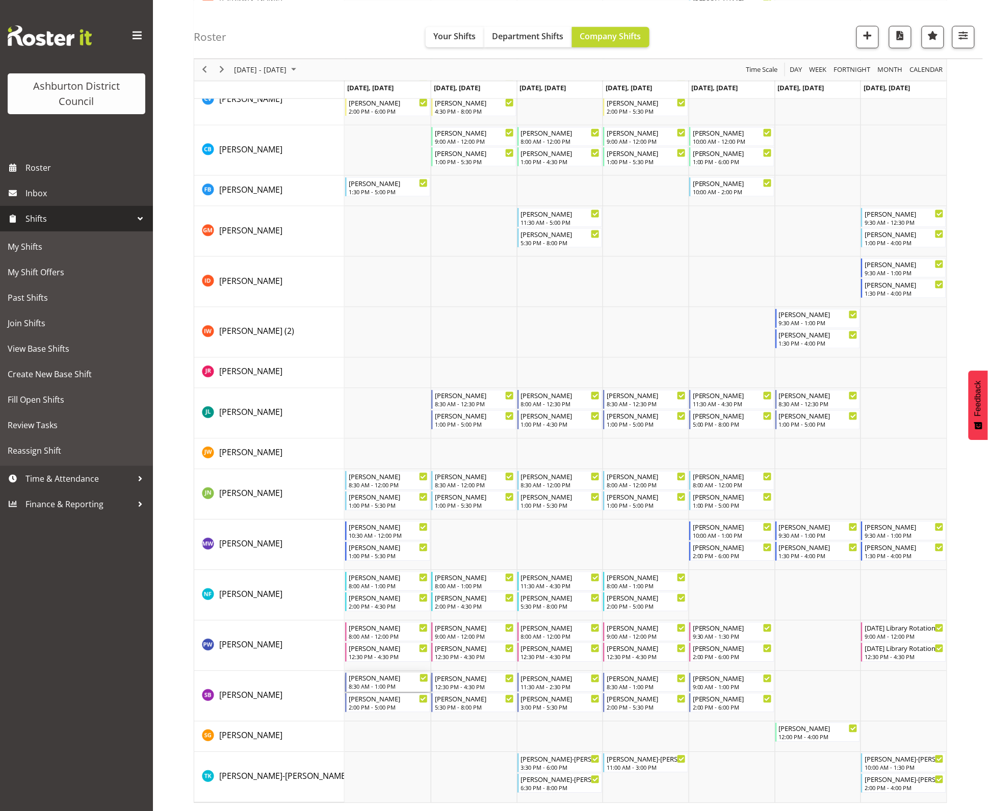
click at [375, 683] on div "Stacey Broadbent 8:30 AM - 1:00 PM" at bounding box center [389, 682] width 80 height 19
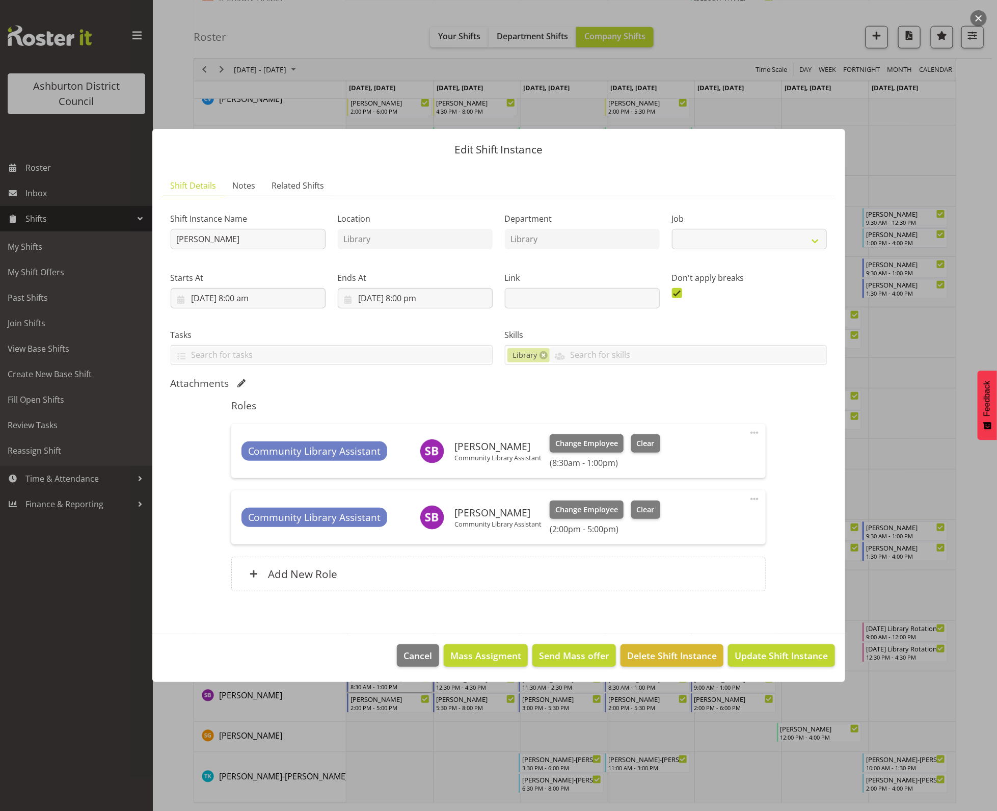
select select "6995"
click at [411, 661] on span "Cancel" at bounding box center [418, 655] width 29 height 13
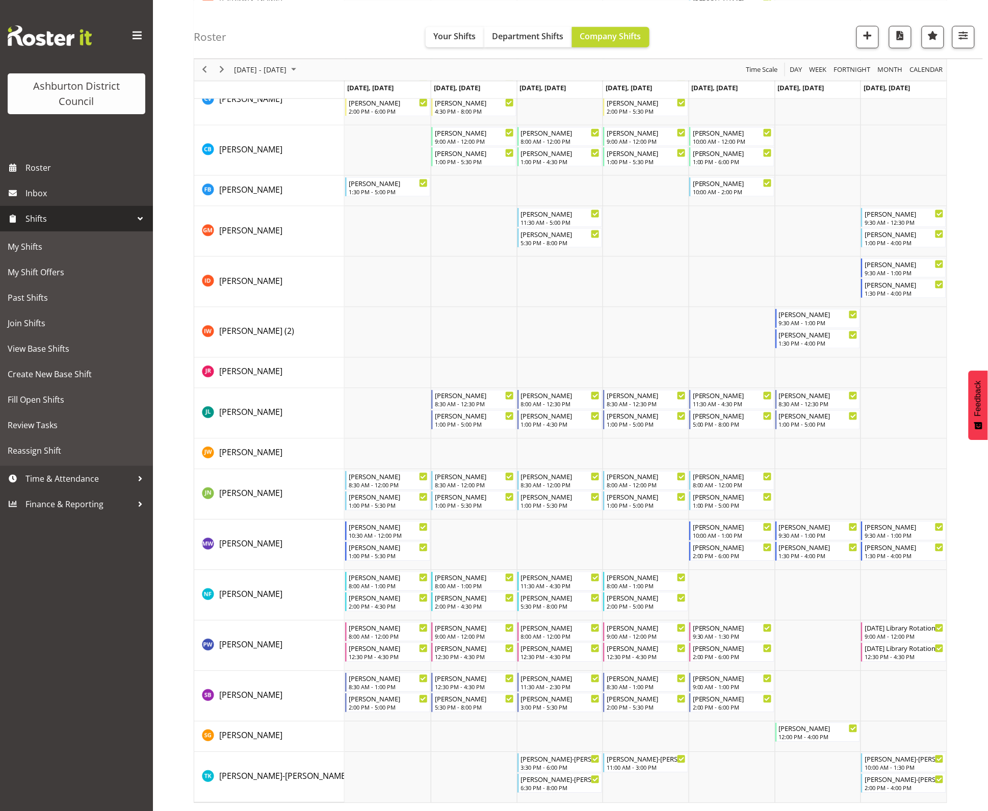
scroll to position [0, 0]
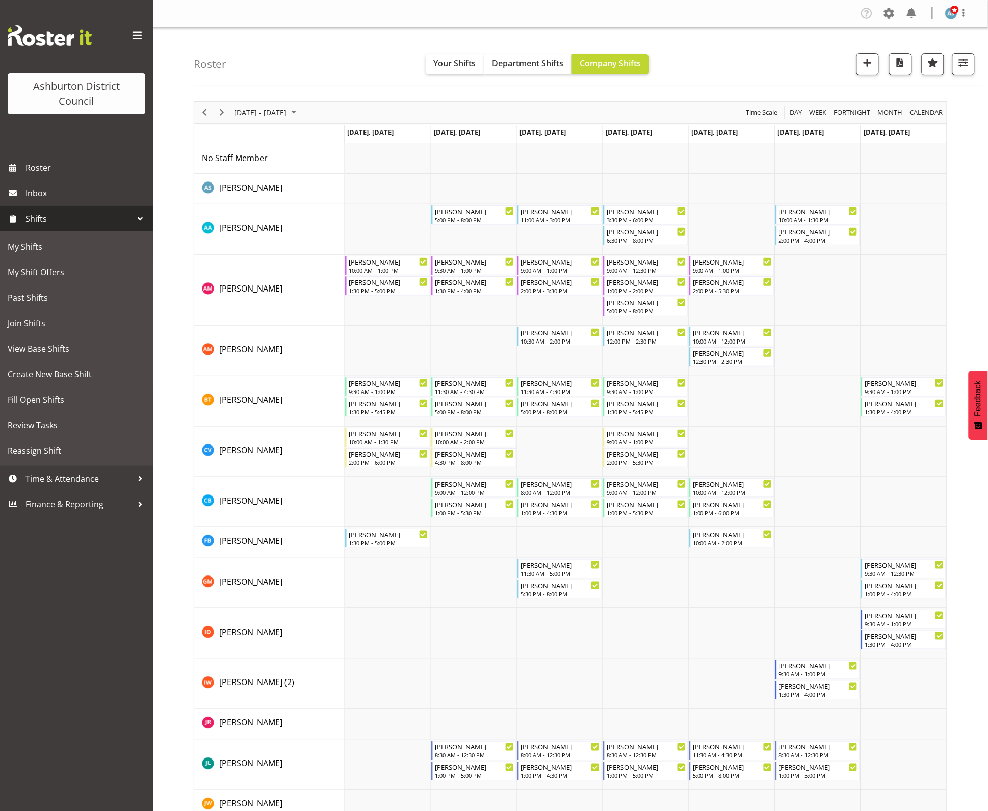
click at [190, 117] on div "Roster Your Shifts Department Shifts Company Shifts 2 Locations Clear Art Galle…" at bounding box center [570, 595] width 835 height 1135
click at [197, 118] on div "previous period" at bounding box center [204, 112] width 17 height 21
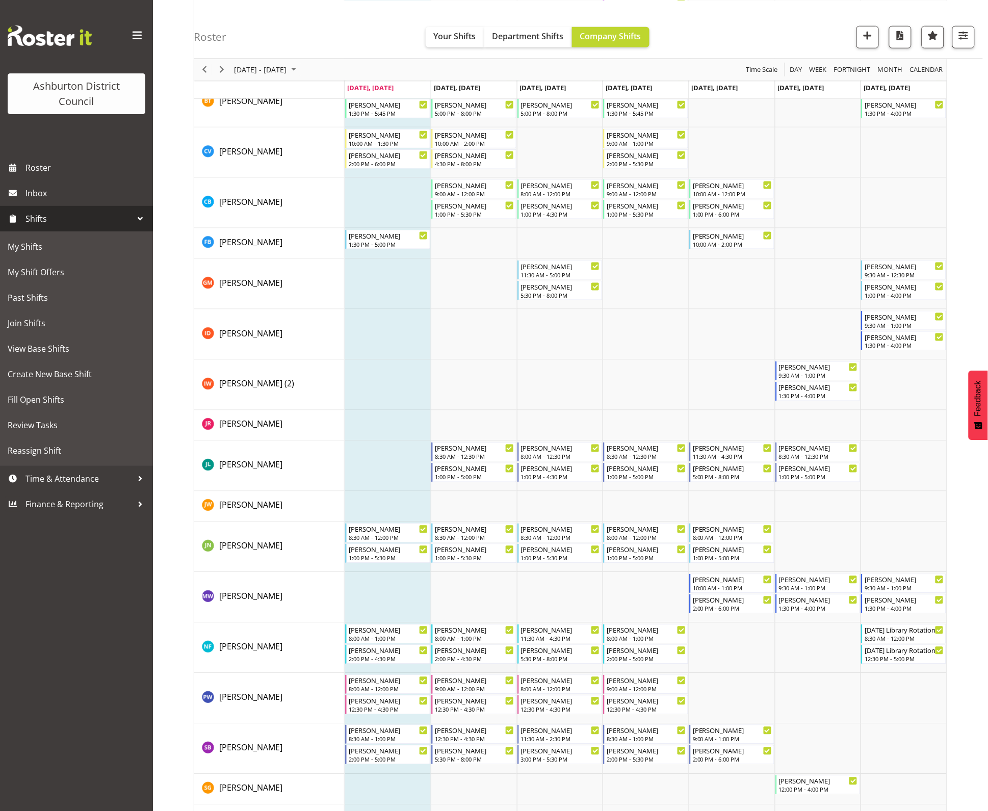
scroll to position [352, 0]
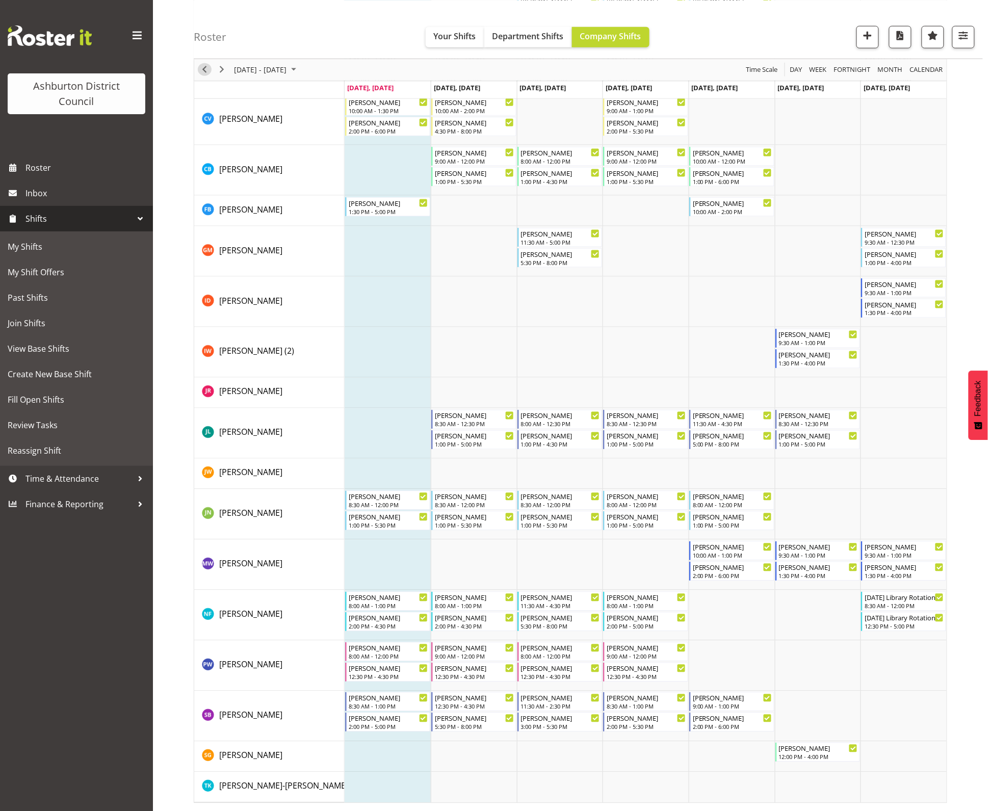
click at [204, 69] on span "Previous" at bounding box center [204, 69] width 12 height 13
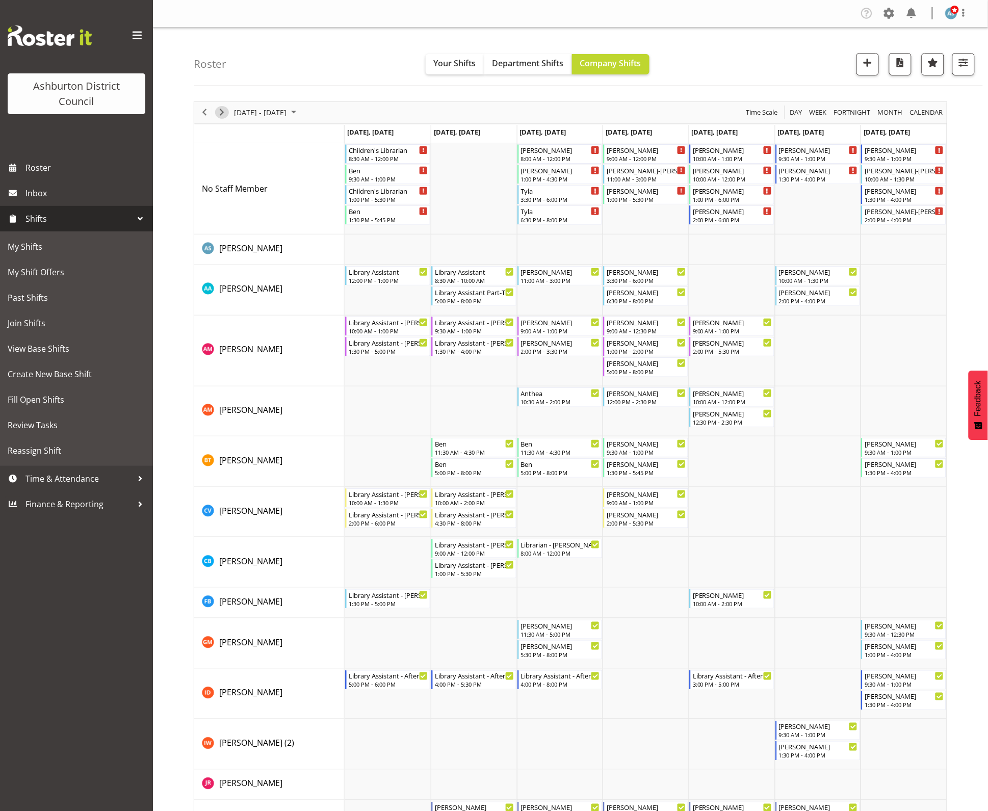
click at [227, 113] on span "Next" at bounding box center [222, 112] width 12 height 13
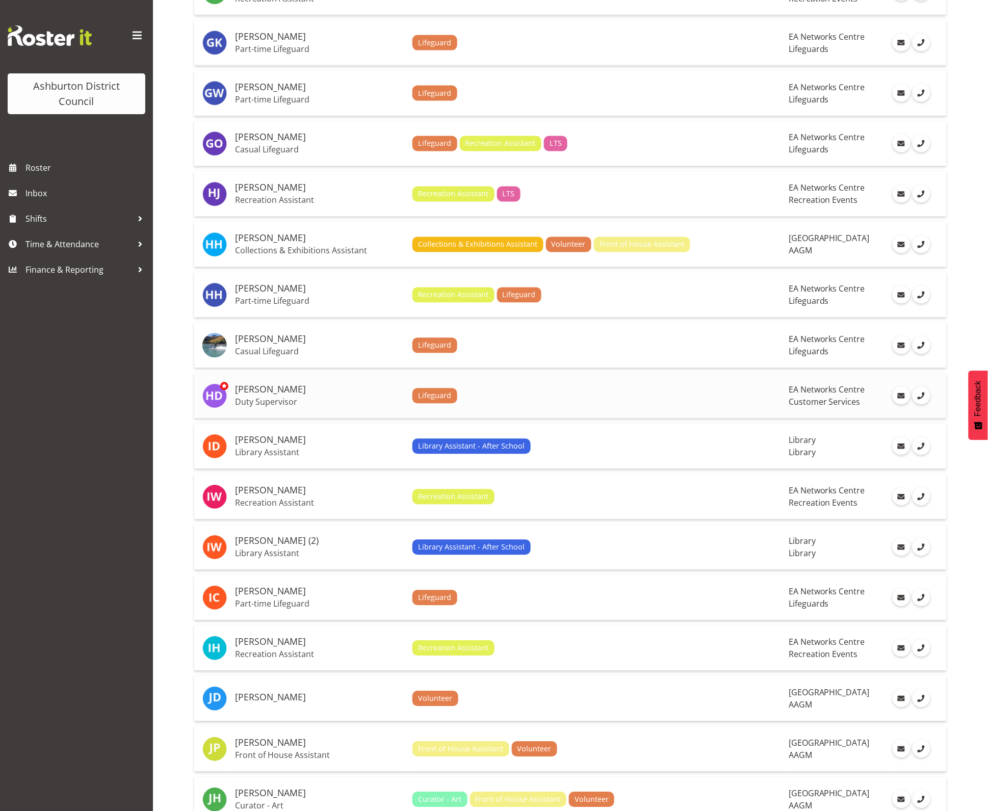
scroll to position [1920, 0]
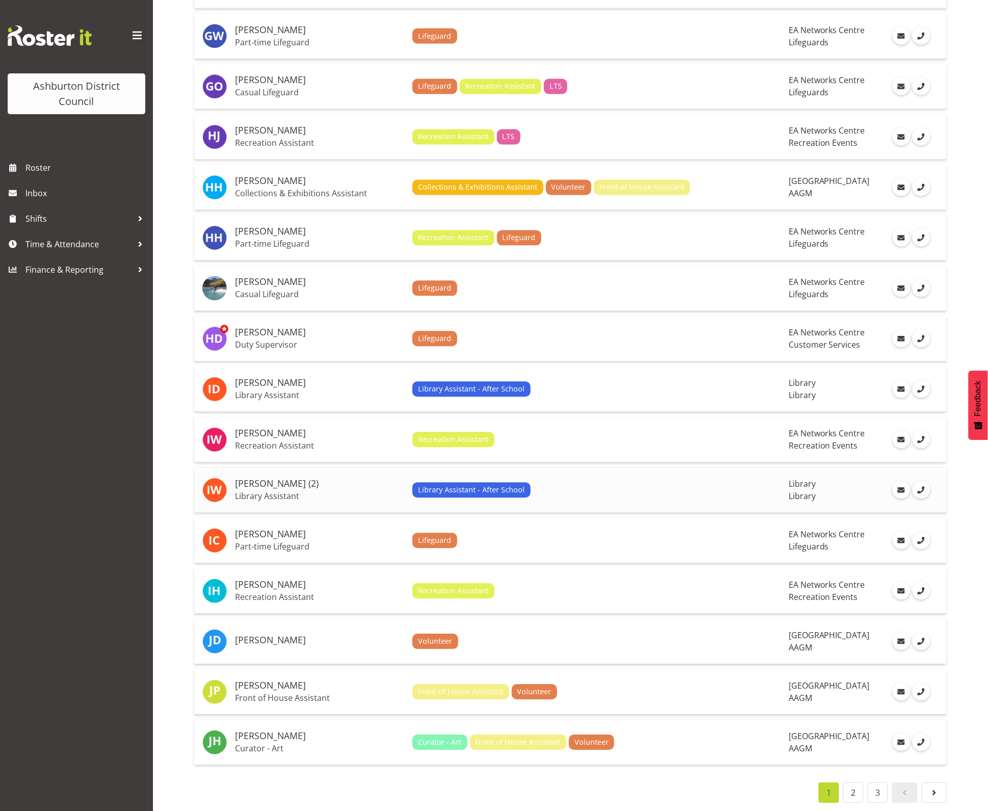
click at [312, 479] on h5 "[PERSON_NAME] (2)" at bounding box center [319, 484] width 169 height 10
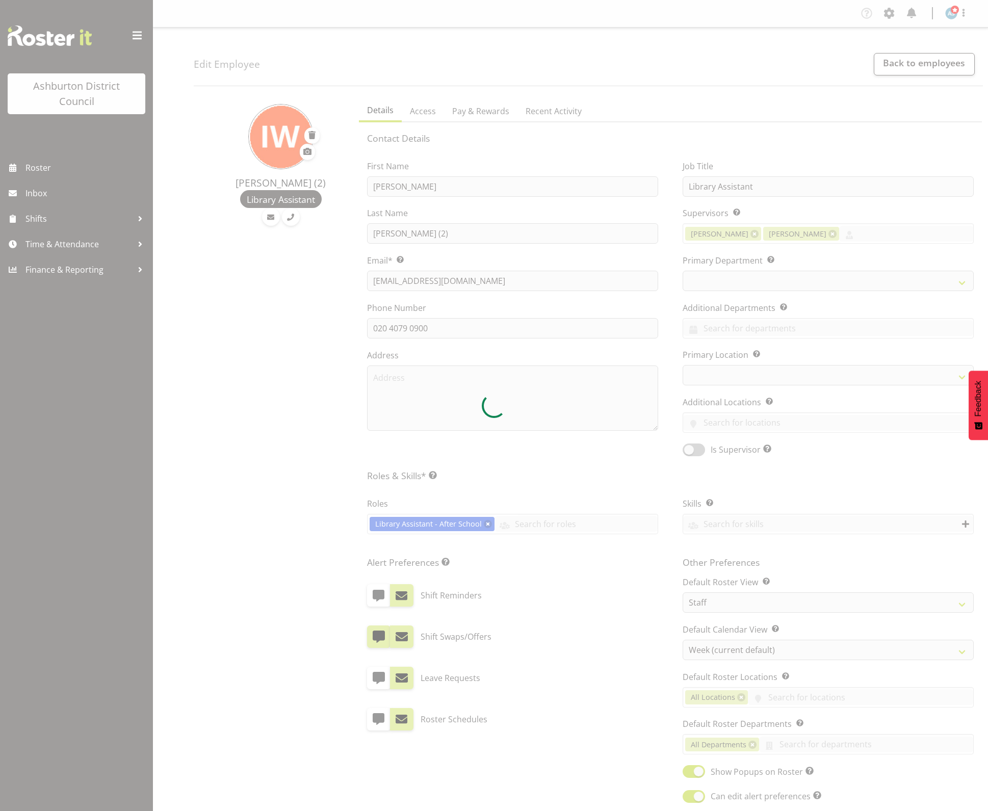
select select "TimelineWeek"
select select
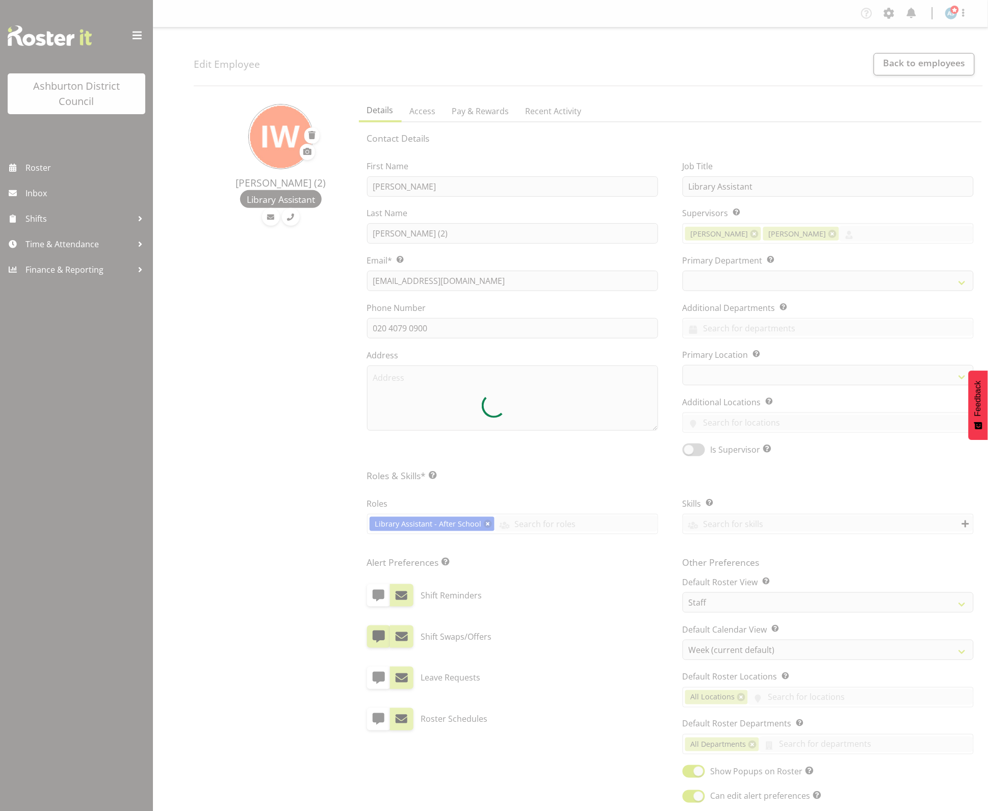
select select
select select "1180"
select select "824"
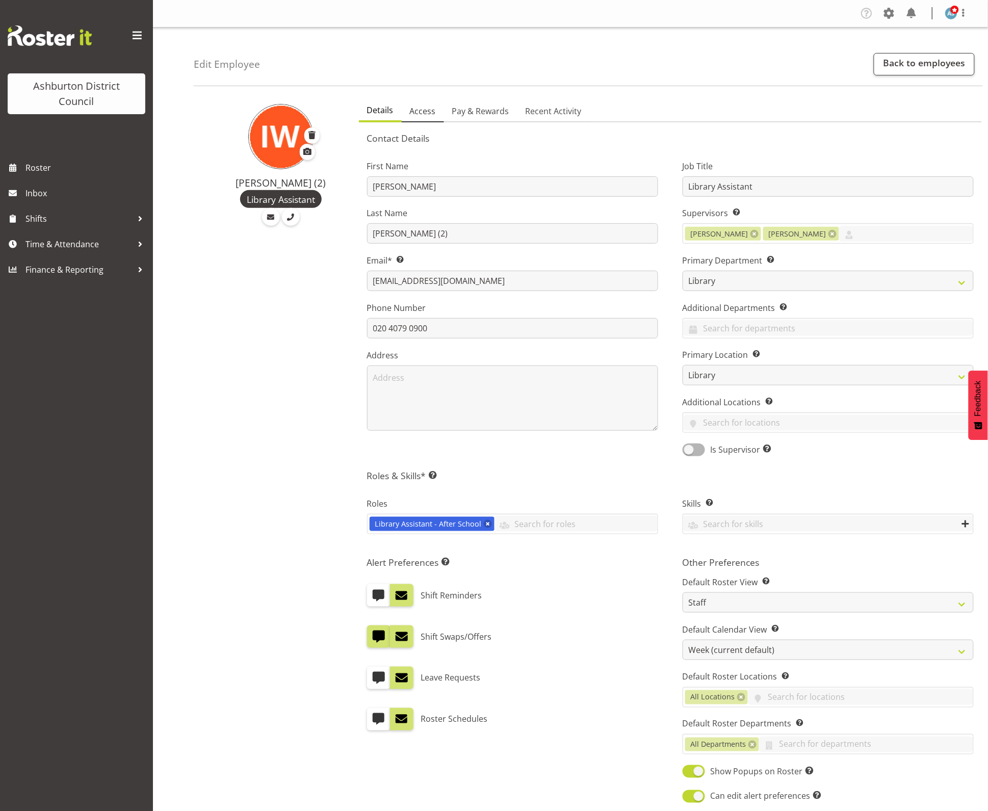
click at [426, 109] on span "Access" at bounding box center [423, 111] width 26 height 12
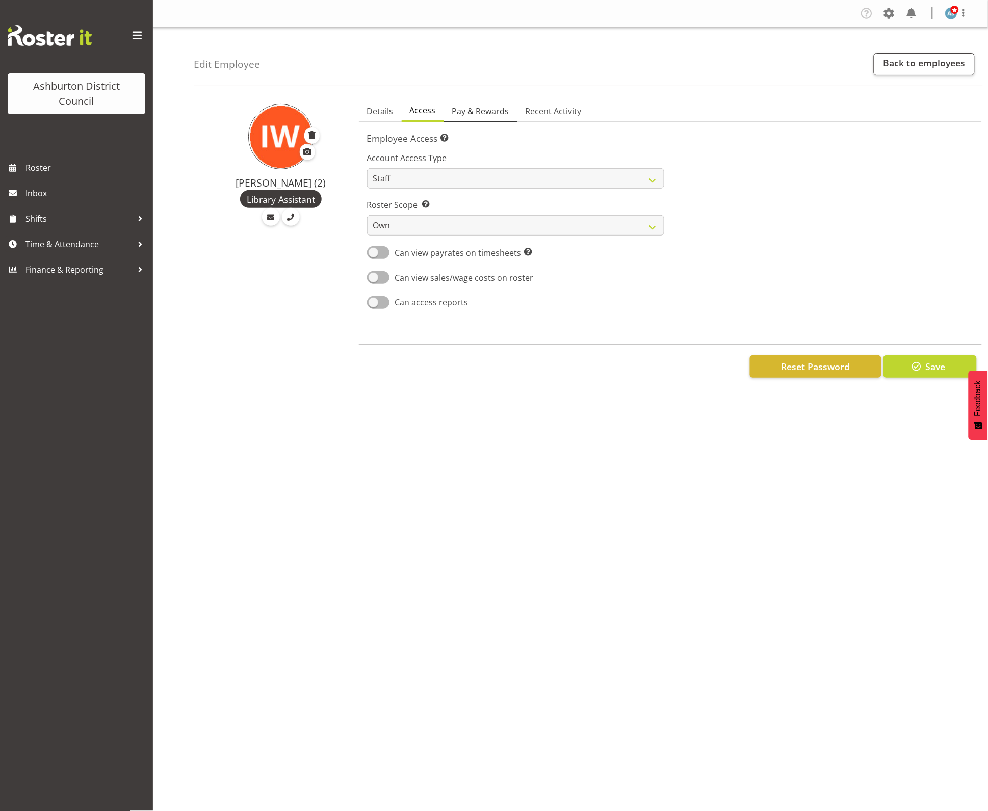
click at [483, 107] on span "Pay & Rewards" at bounding box center [480, 111] width 57 height 12
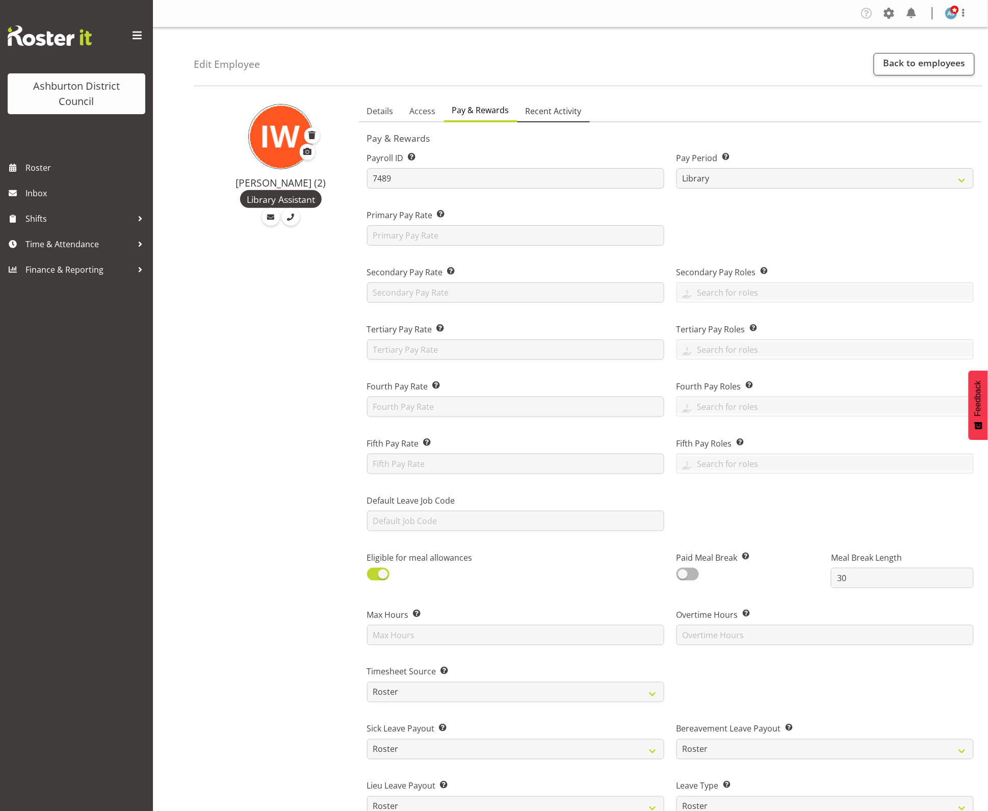
click at [567, 108] on span "Recent Activity" at bounding box center [553, 111] width 56 height 12
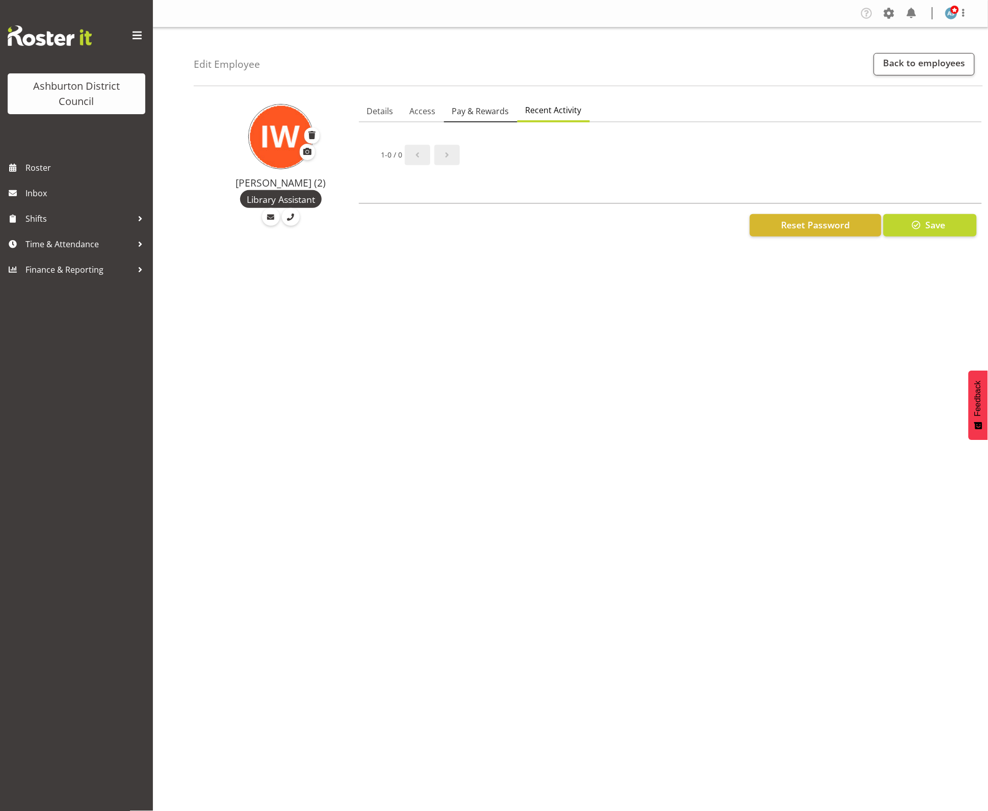
click at [497, 115] on span "Pay & Rewards" at bounding box center [480, 111] width 57 height 12
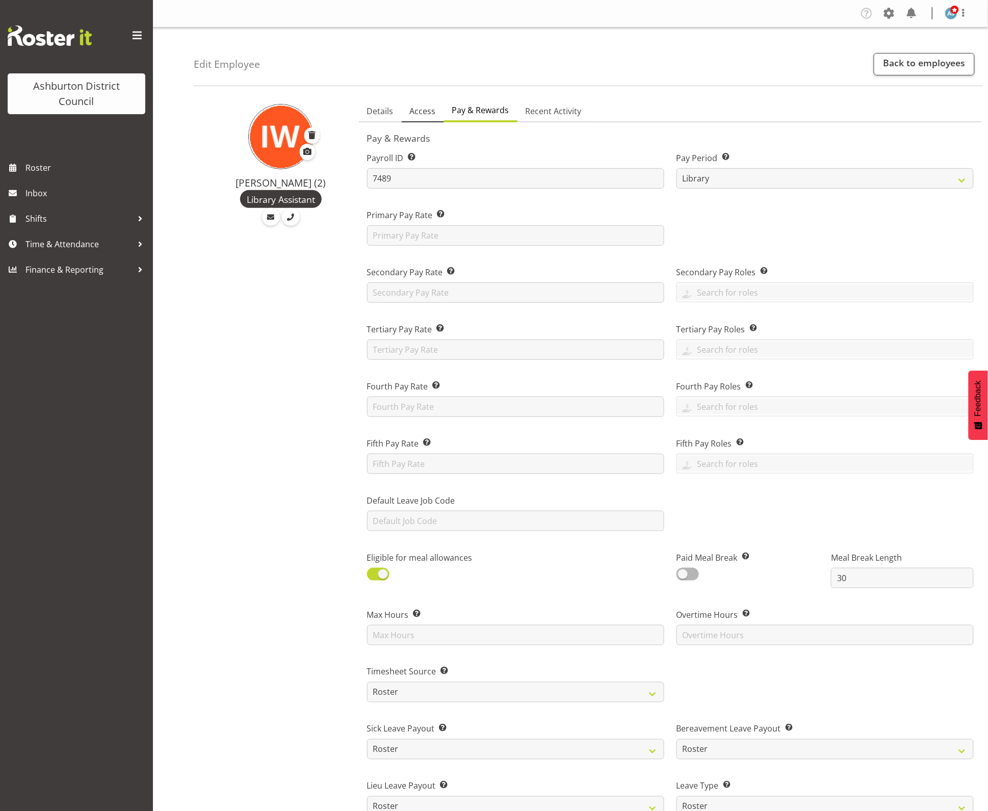
click at [437, 110] on link "Access" at bounding box center [423, 111] width 42 height 21
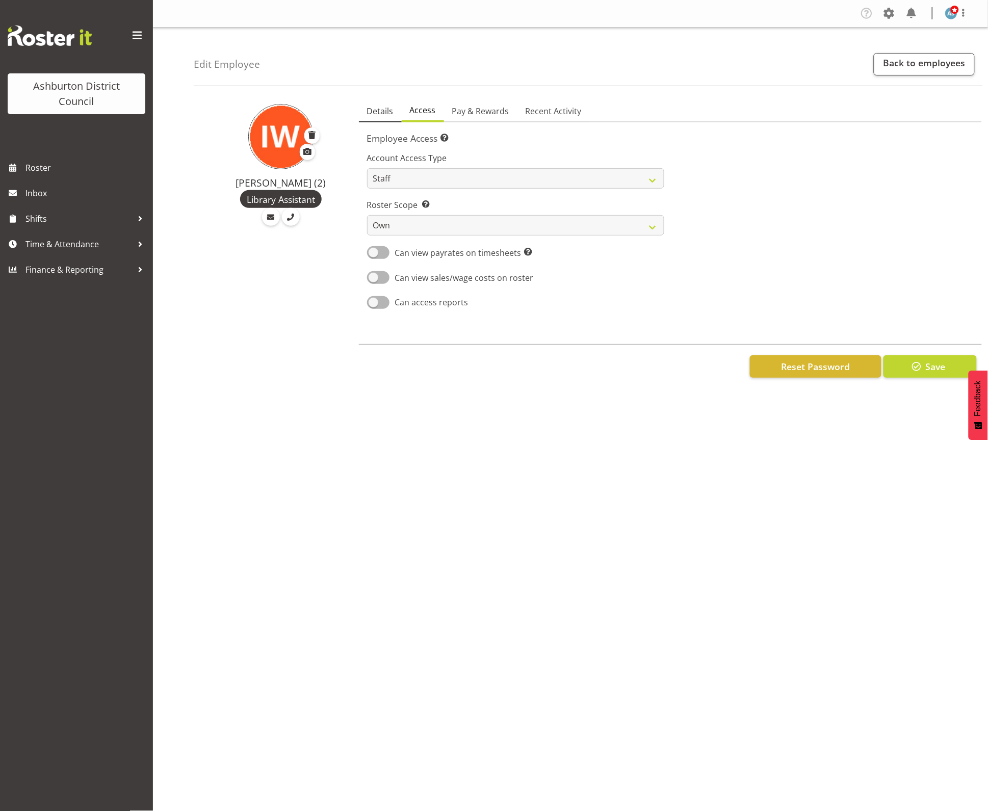
click at [388, 110] on span "Details" at bounding box center [380, 111] width 27 height 12
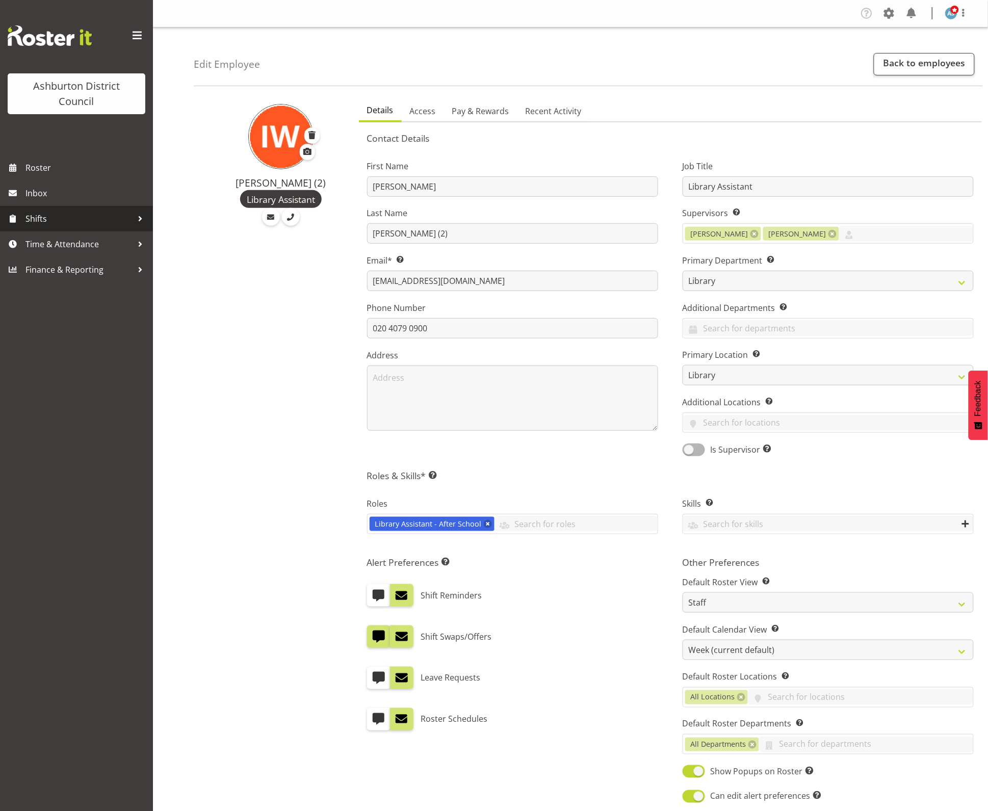
click at [62, 219] on span "Shifts" at bounding box center [78, 218] width 107 height 15
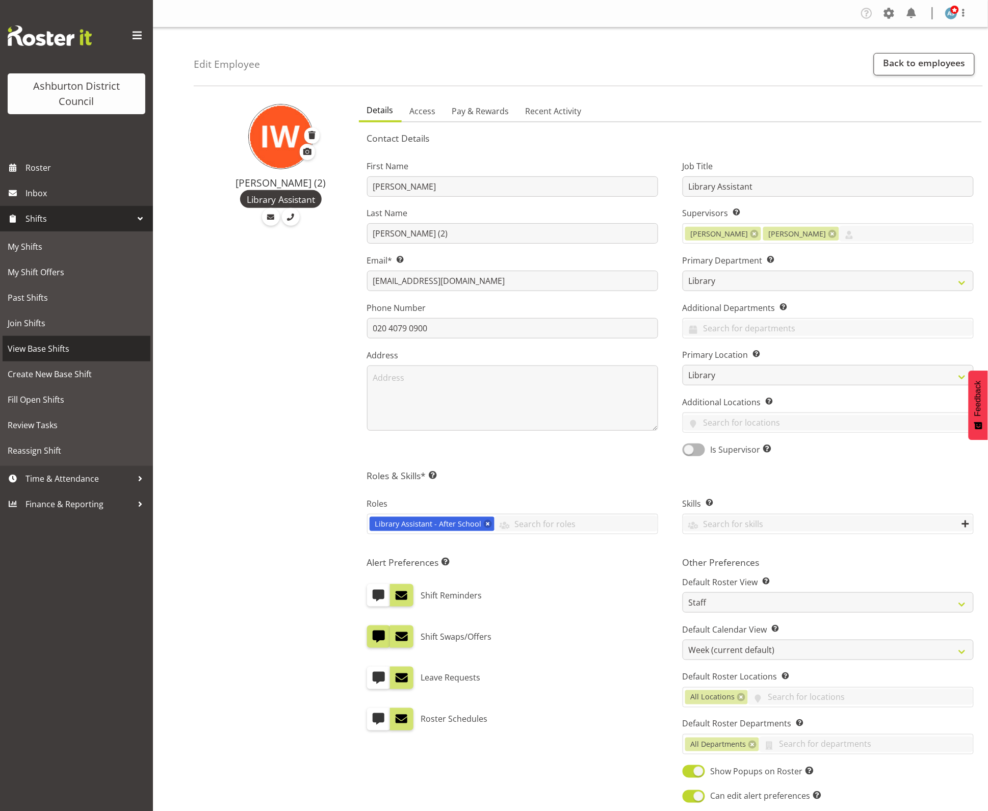
click at [76, 351] on span "View Base Shifts" at bounding box center [77, 348] width 138 height 15
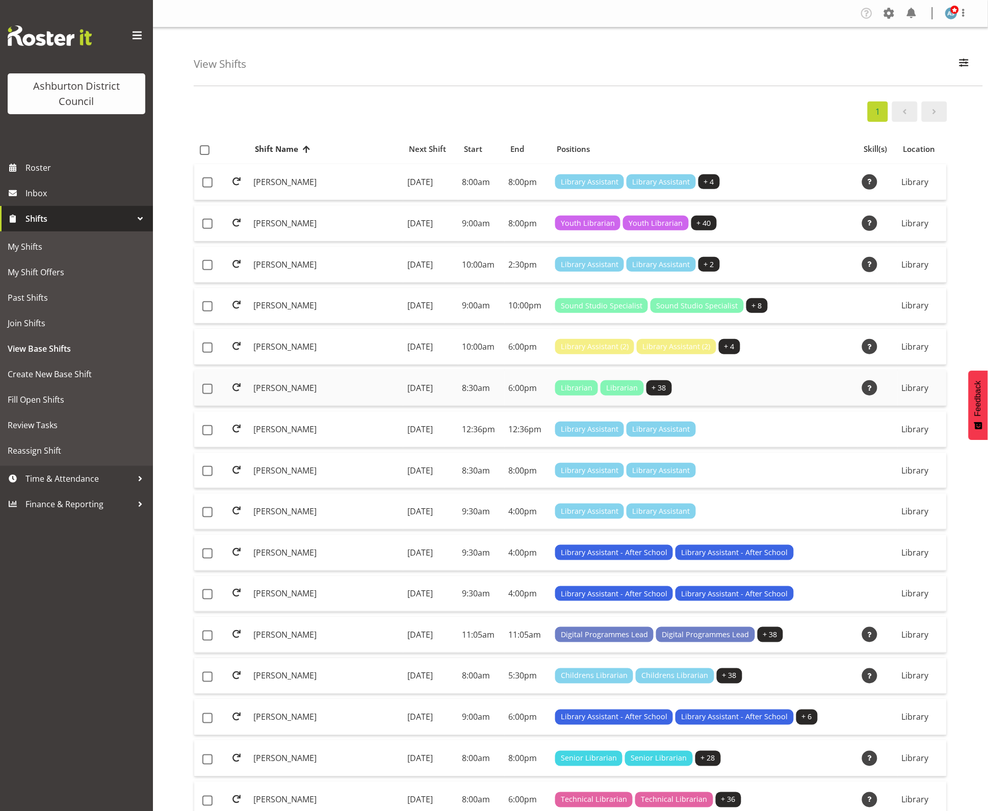
scroll to position [232, 0]
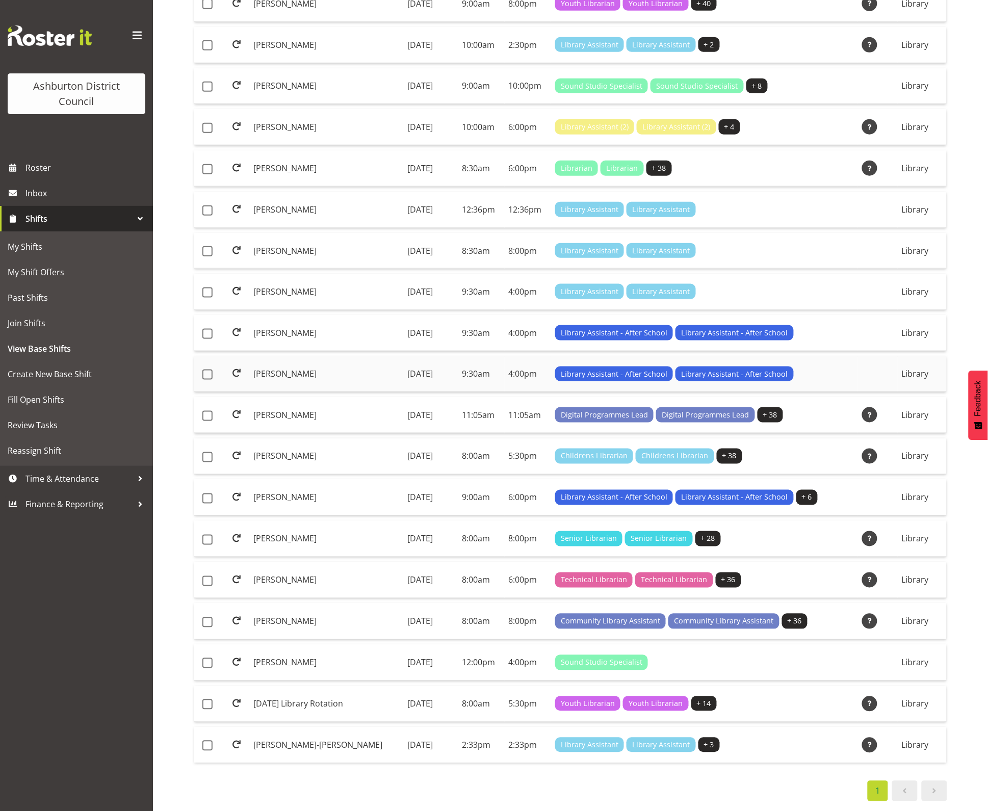
click at [437, 357] on td "Monday, 5th Feb 2024" at bounding box center [430, 374] width 55 height 36
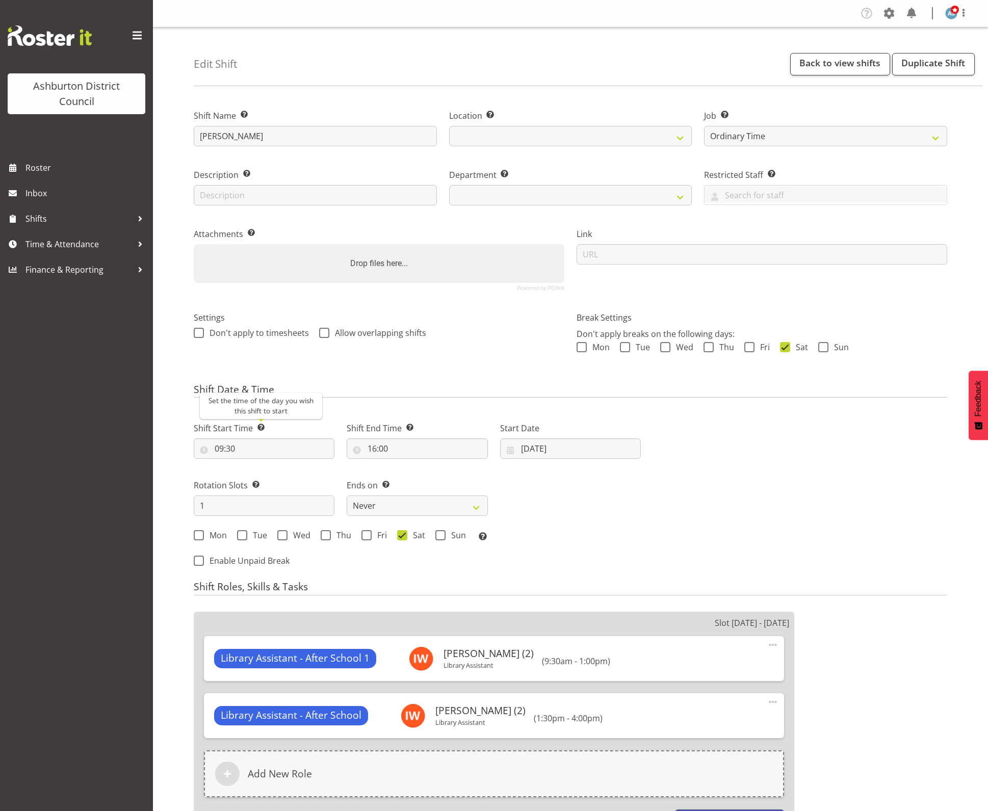
select select "6995"
select select
select select "1180"
select select "824"
click at [791, 140] on select "Create new job Casual HDA - CSR HDA - EA Lifeguarding LTS- Alt Duties Ordinary …" at bounding box center [825, 136] width 243 height 20
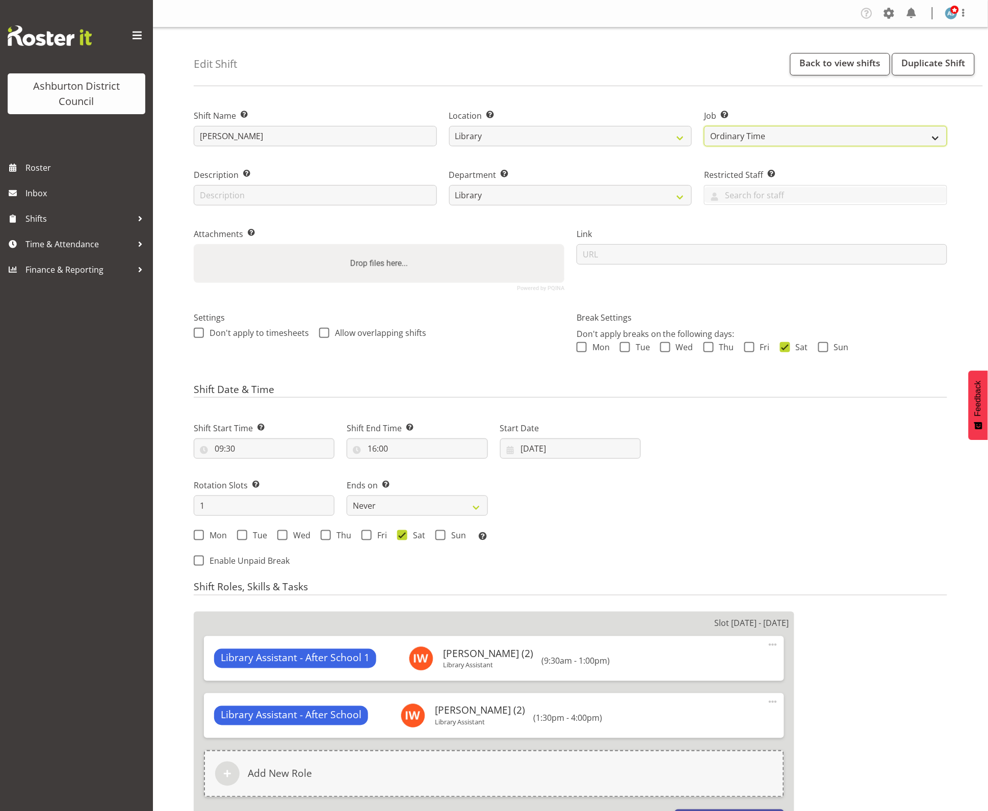
click at [793, 131] on select "Create new job Casual HDA - CSR HDA - EA Lifeguarding LTS- Alt Duties Ordinary …" at bounding box center [825, 136] width 243 height 20
drag, startPoint x: 673, startPoint y: 58, endPoint x: 687, endPoint y: 82, distance: 27.8
click at [673, 59] on div "Edit Shift Back to view shifts Duplicate Shift" at bounding box center [588, 57] width 789 height 59
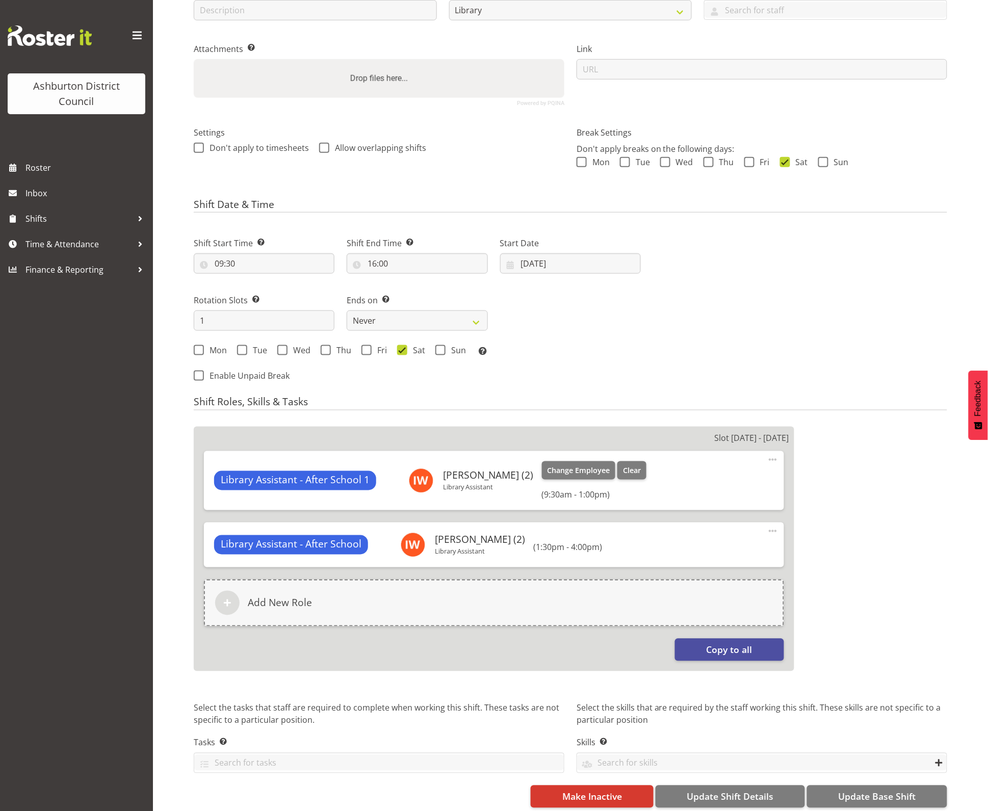
click at [770, 464] on span at bounding box center [773, 460] width 12 height 12
click at [734, 478] on link "Edit" at bounding box center [730, 482] width 98 height 18
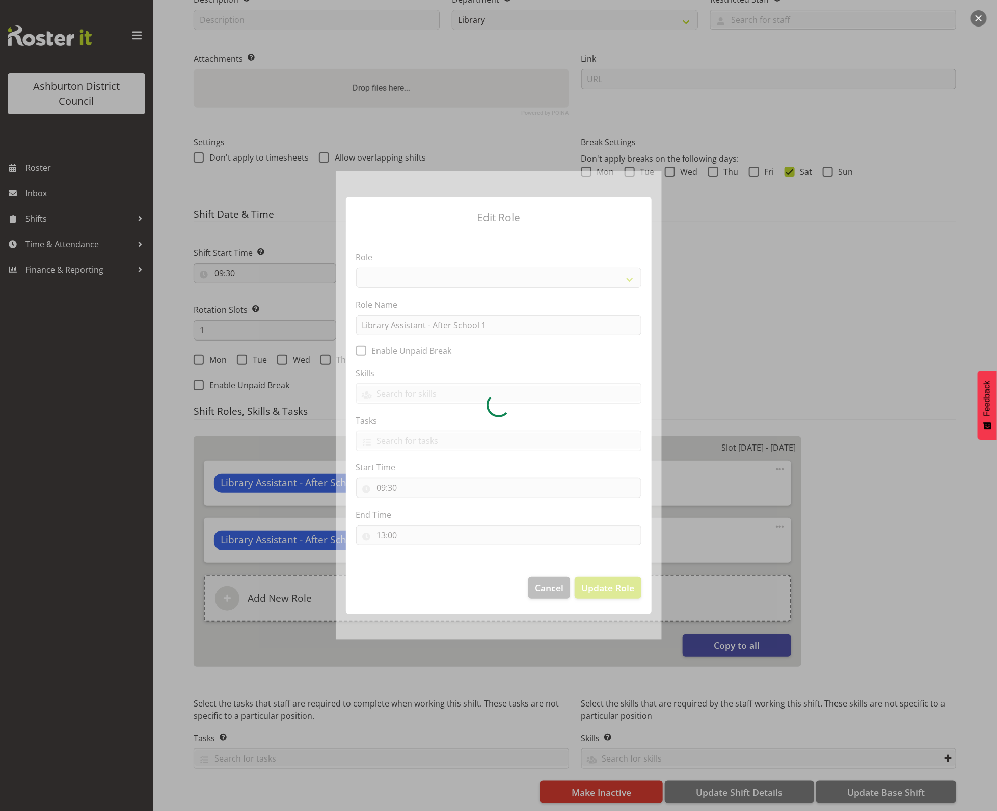
select select "1344"
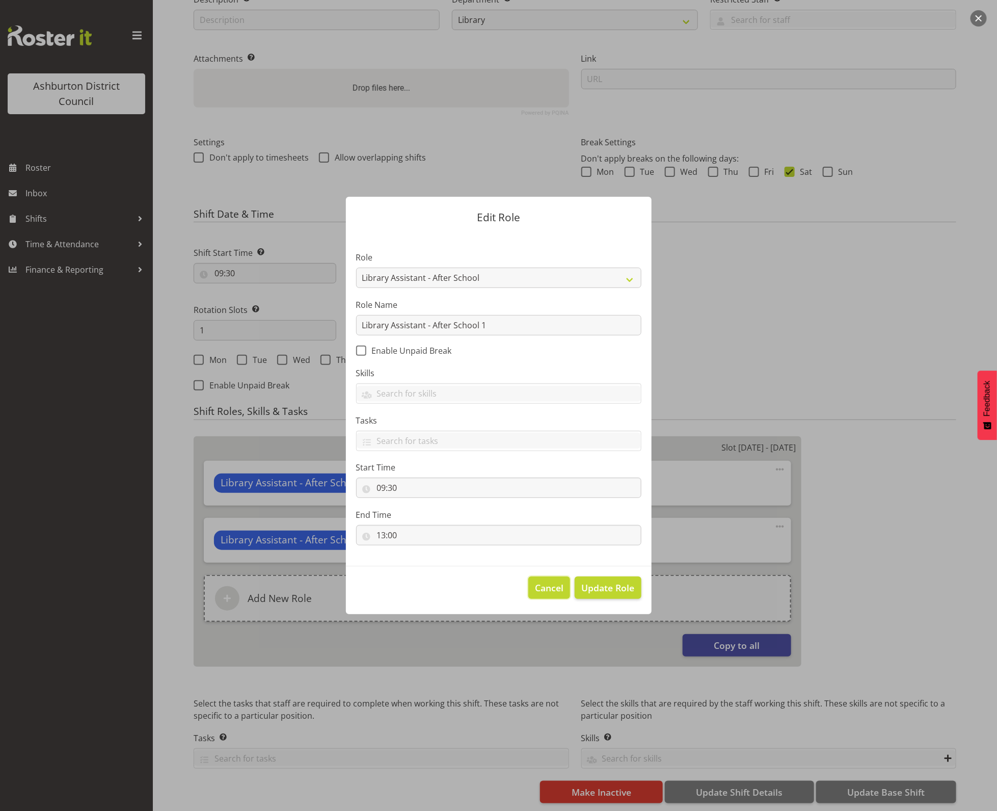
click at [541, 583] on span "Cancel" at bounding box center [549, 587] width 29 height 13
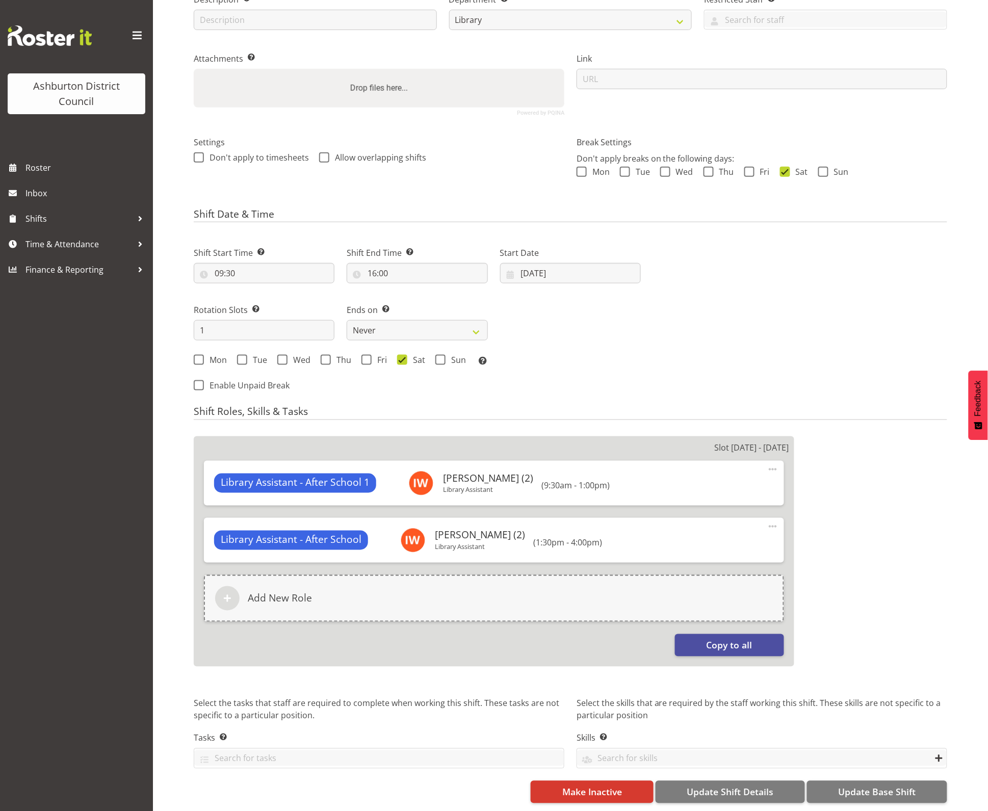
scroll to position [0, 0]
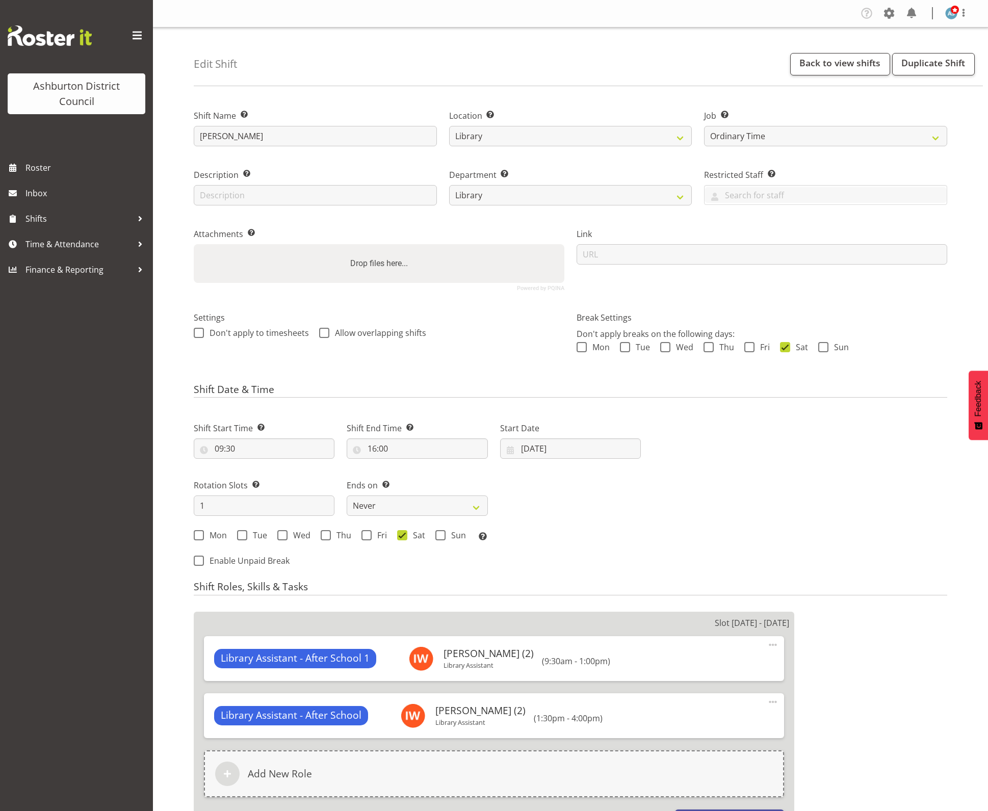
select select "1180"
select select "6995"
select select "824"
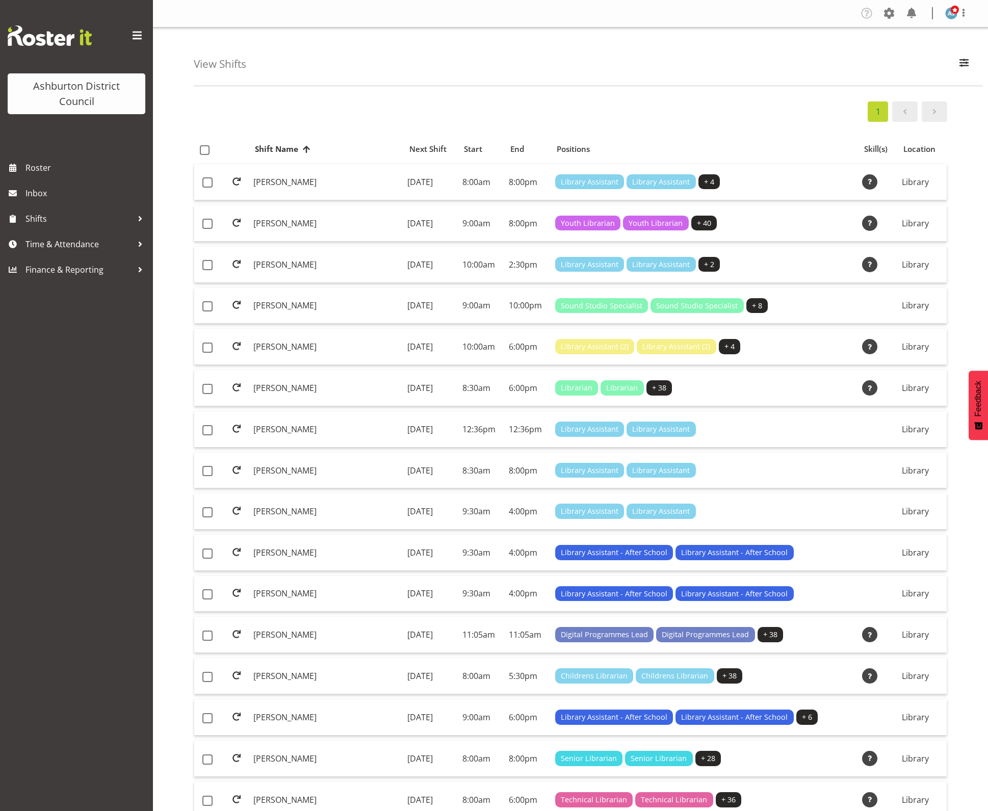
scroll to position [232, 0]
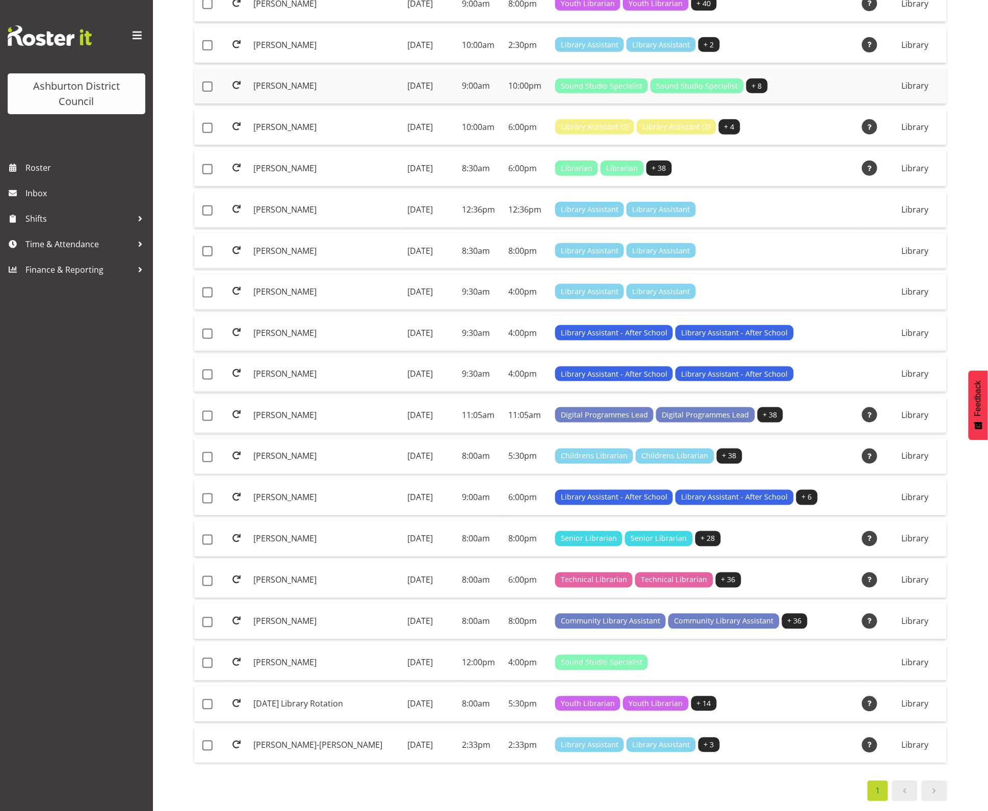
click at [498, 71] on td "9:00am" at bounding box center [481, 86] width 46 height 36
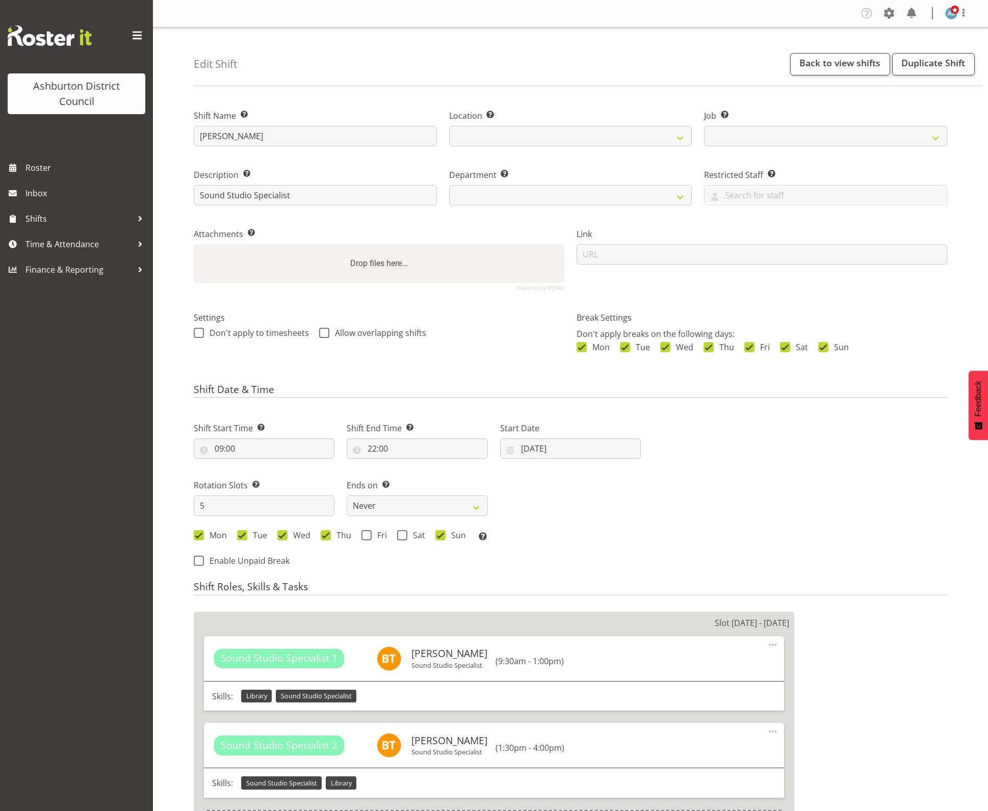
select select
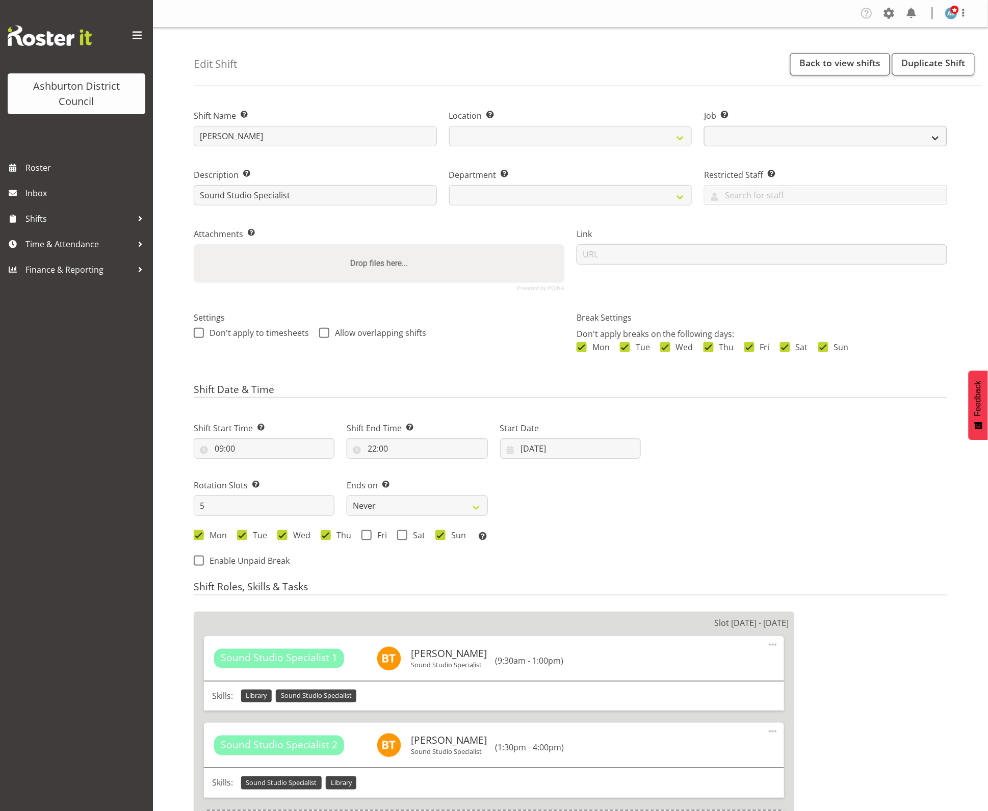
select select
select select "6995"
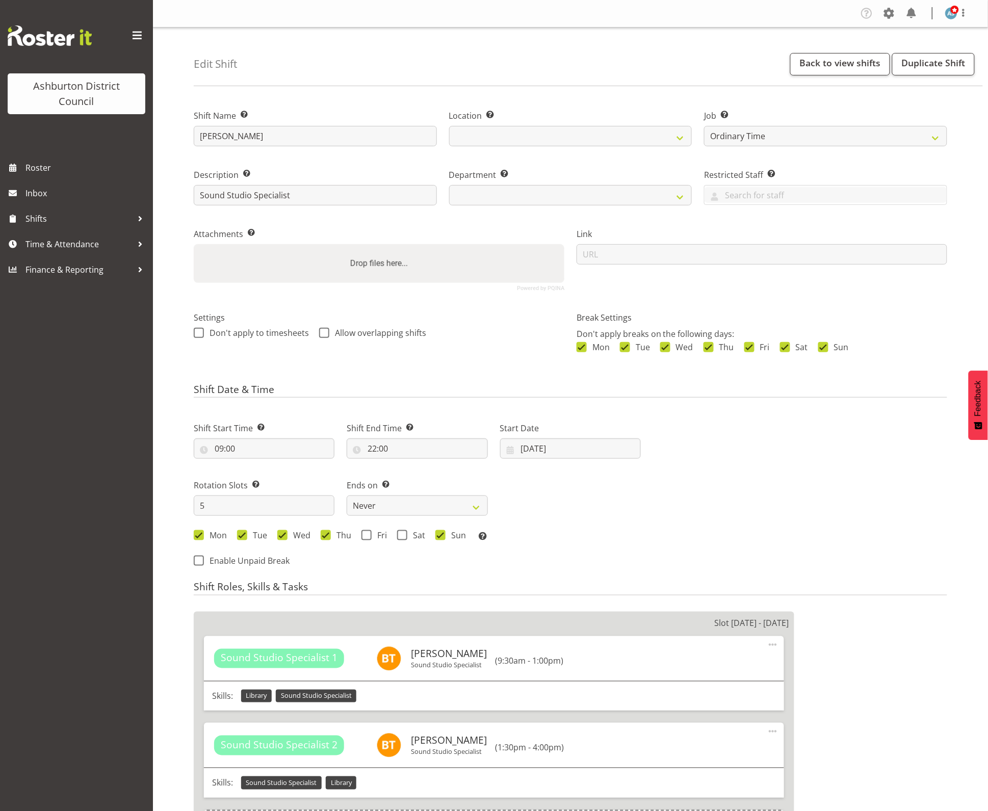
select select
select select "1180"
select select "824"
click at [669, 536] on div "Next Shifts" at bounding box center [800, 491] width 306 height 167
